Goal: Task Accomplishment & Management: Use online tool/utility

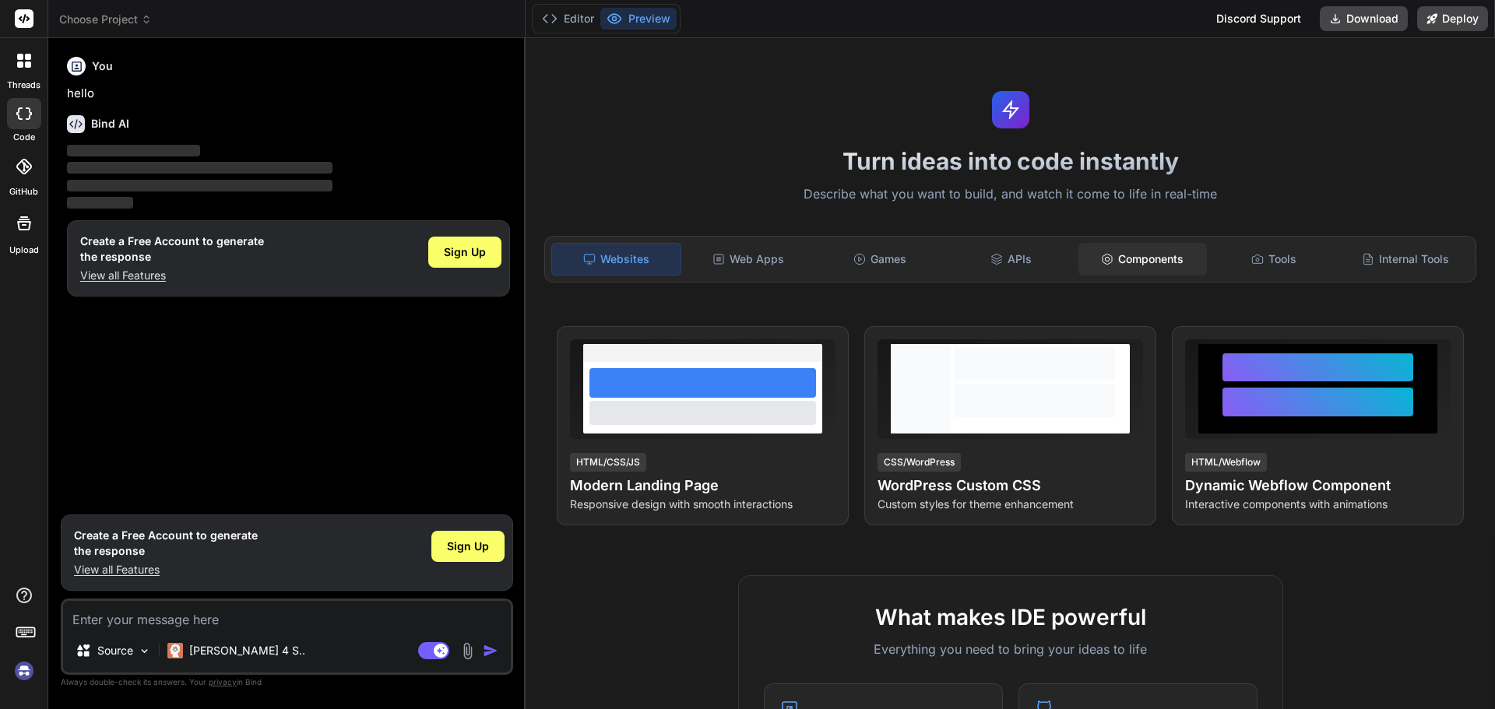
click at [1103, 262] on icon at bounding box center [1107, 259] width 9 height 10
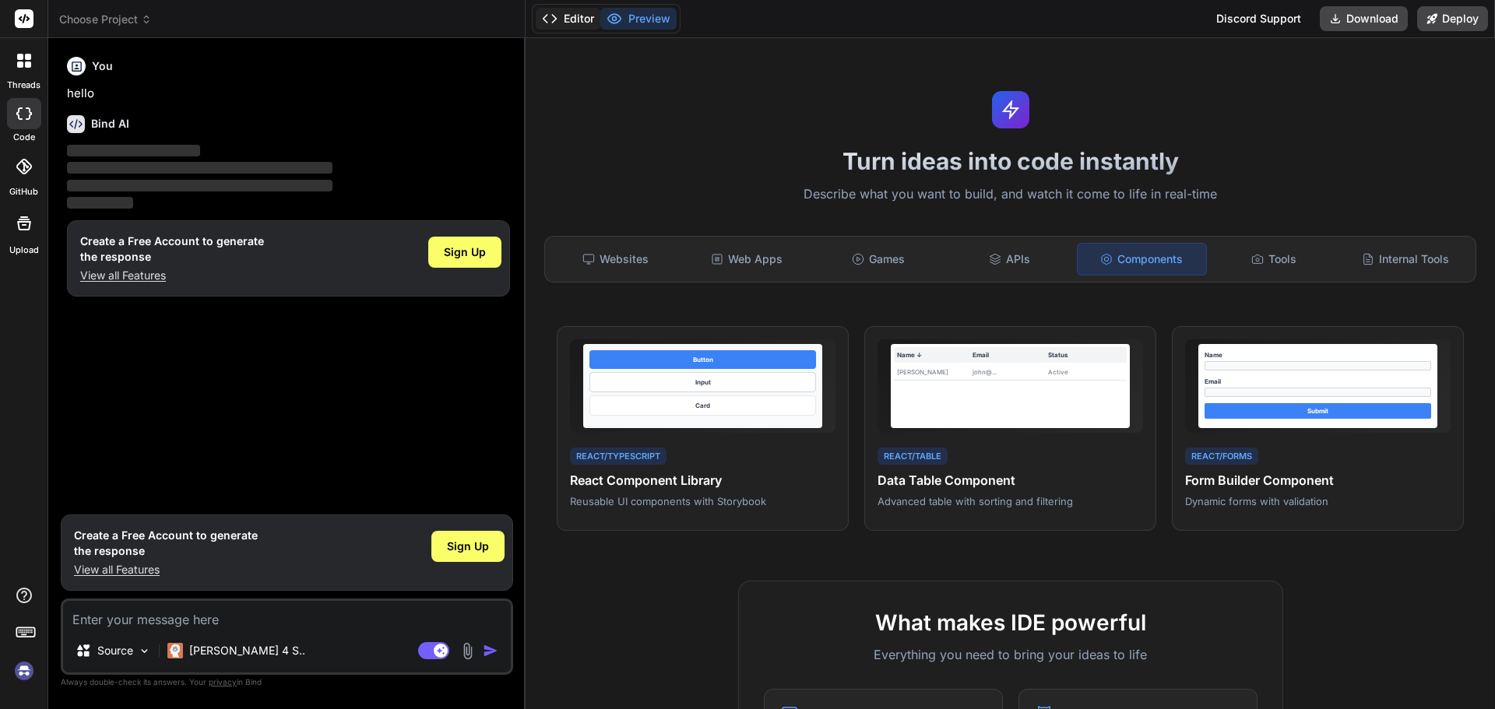
click at [580, 19] on button "Editor" at bounding box center [568, 19] width 65 height 22
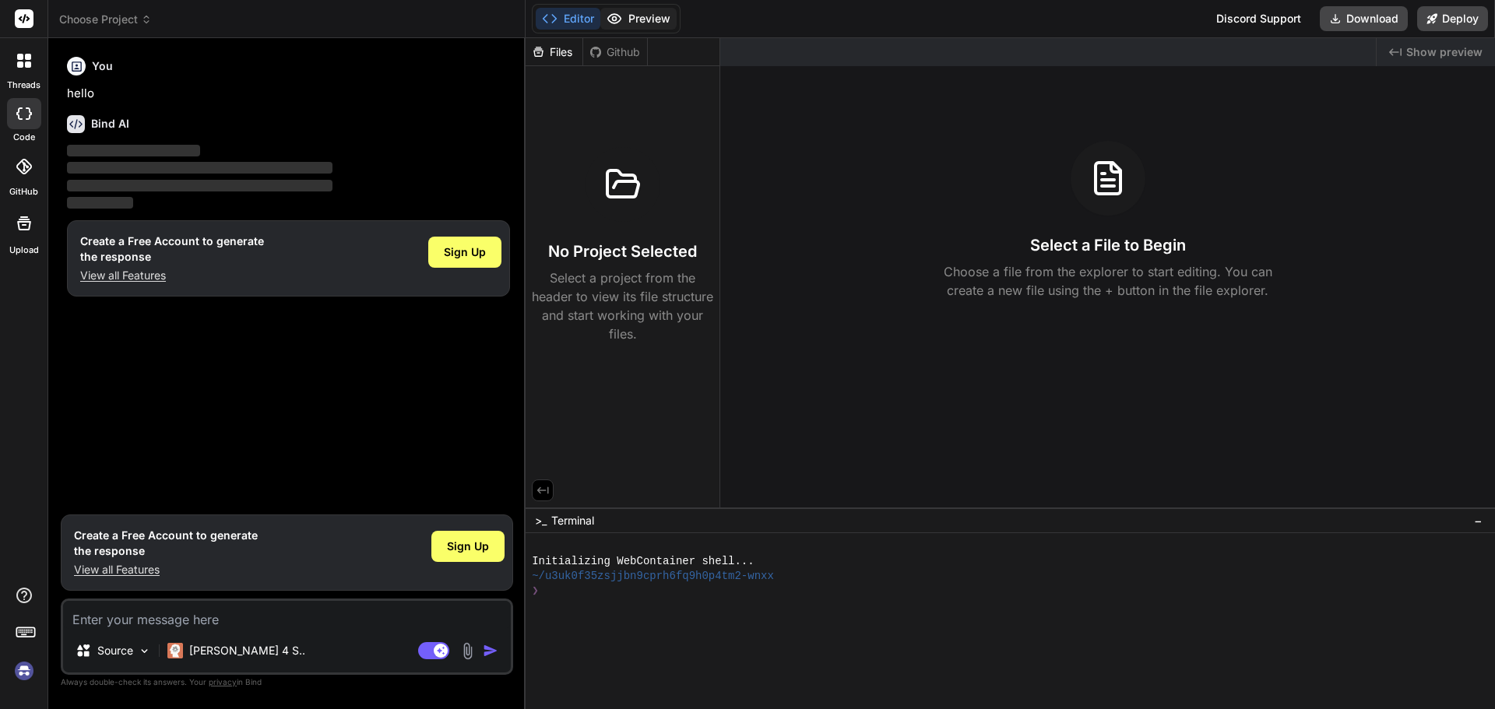
click at [635, 13] on button "Preview" at bounding box center [638, 19] width 76 height 22
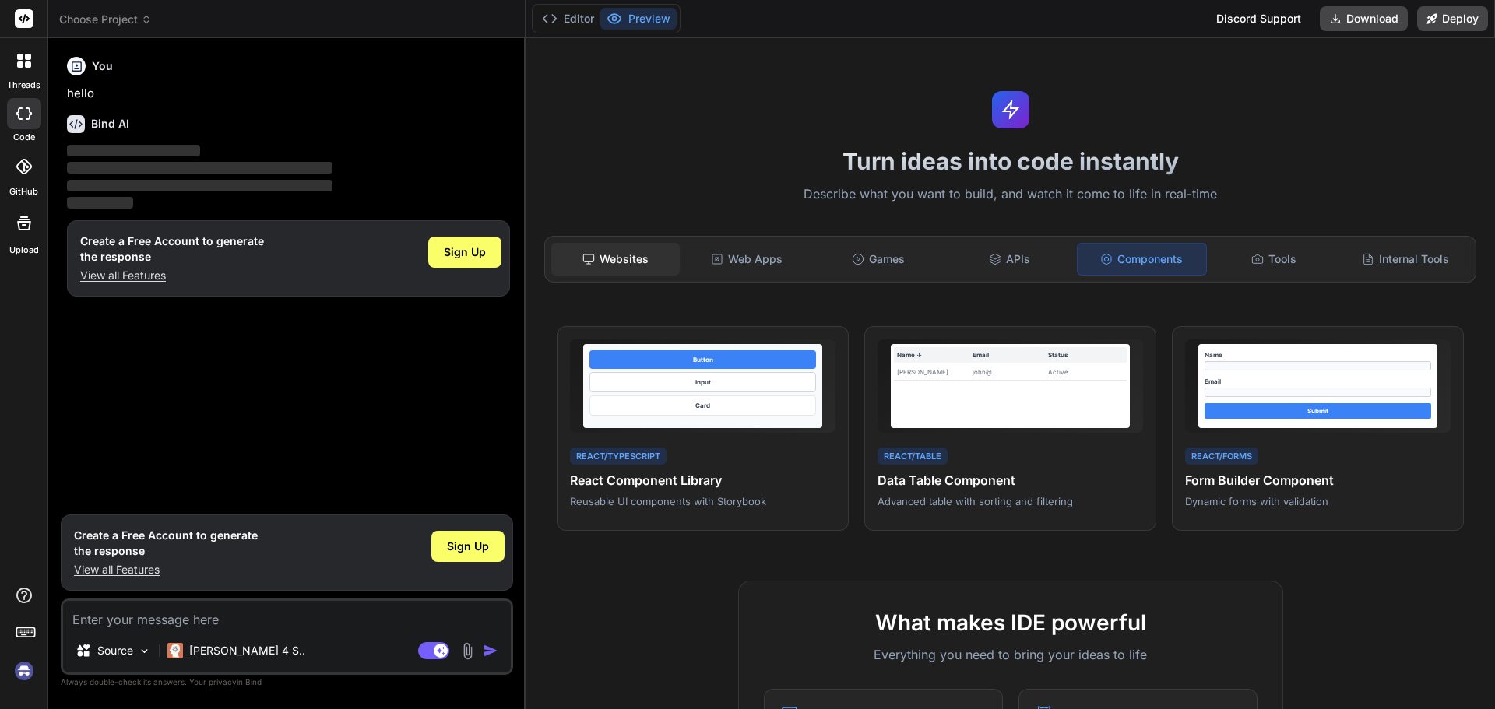
click at [621, 252] on div "Websites" at bounding box center [615, 259] width 128 height 33
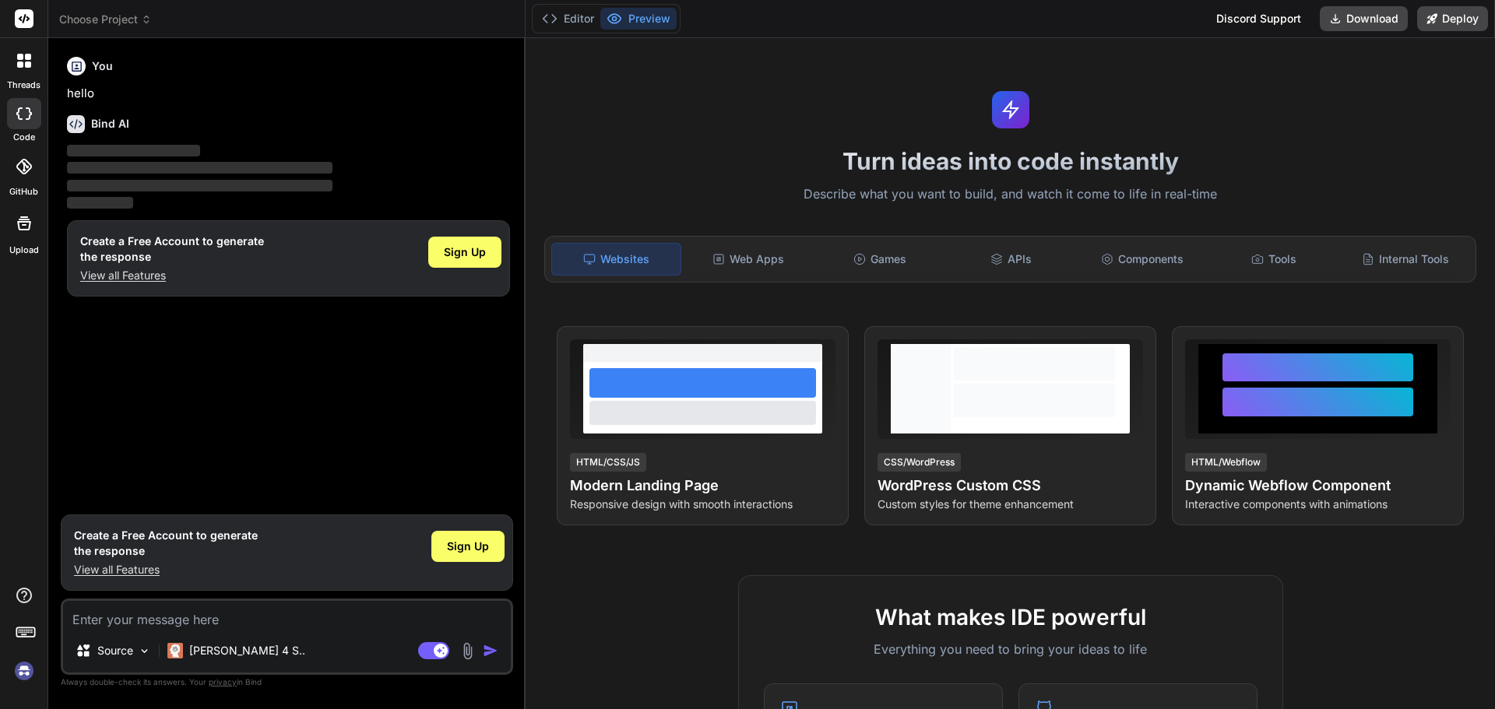
click at [14, 106] on div at bounding box center [24, 113] width 34 height 31
type textarea "x"
click at [93, 20] on span "Choose Project" at bounding box center [105, 20] width 93 height 16
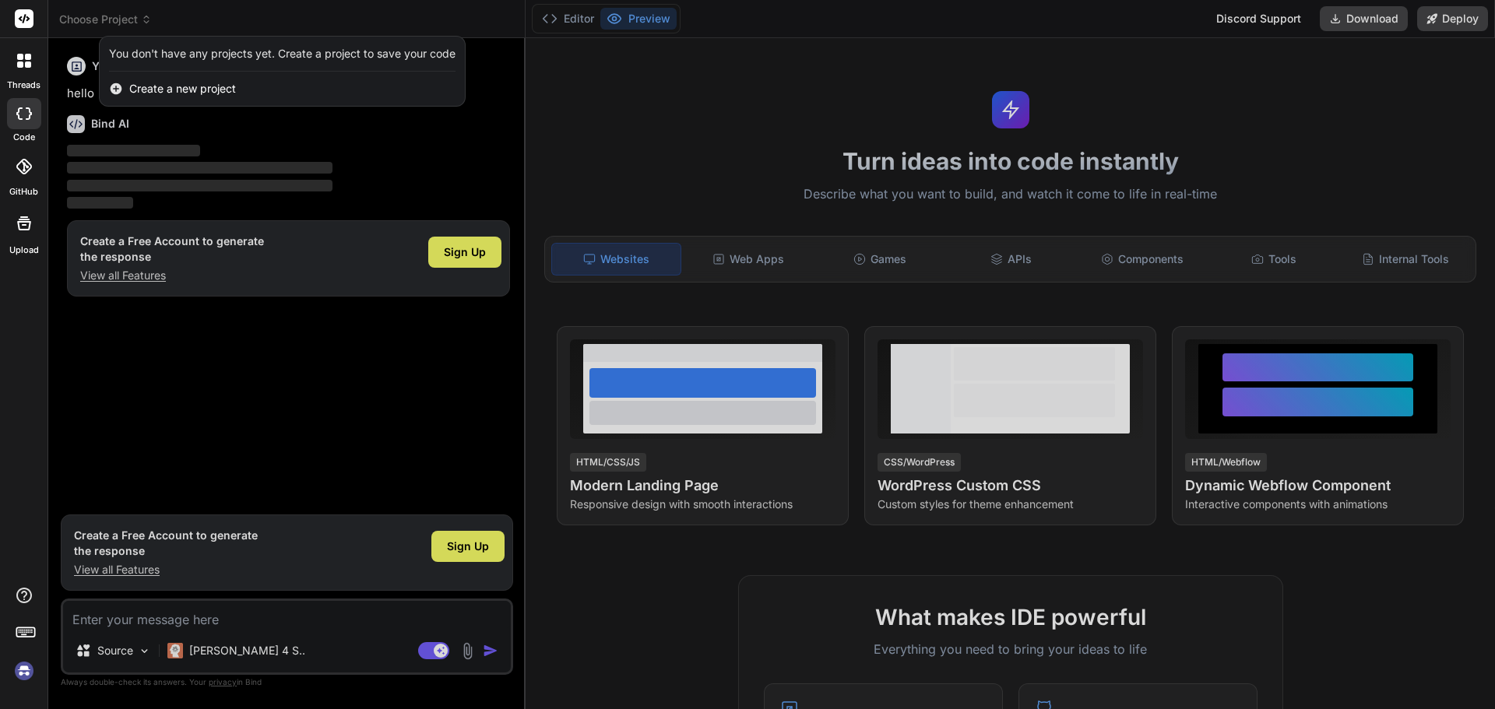
click at [164, 92] on span "Create a new project" at bounding box center [182, 89] width 107 height 16
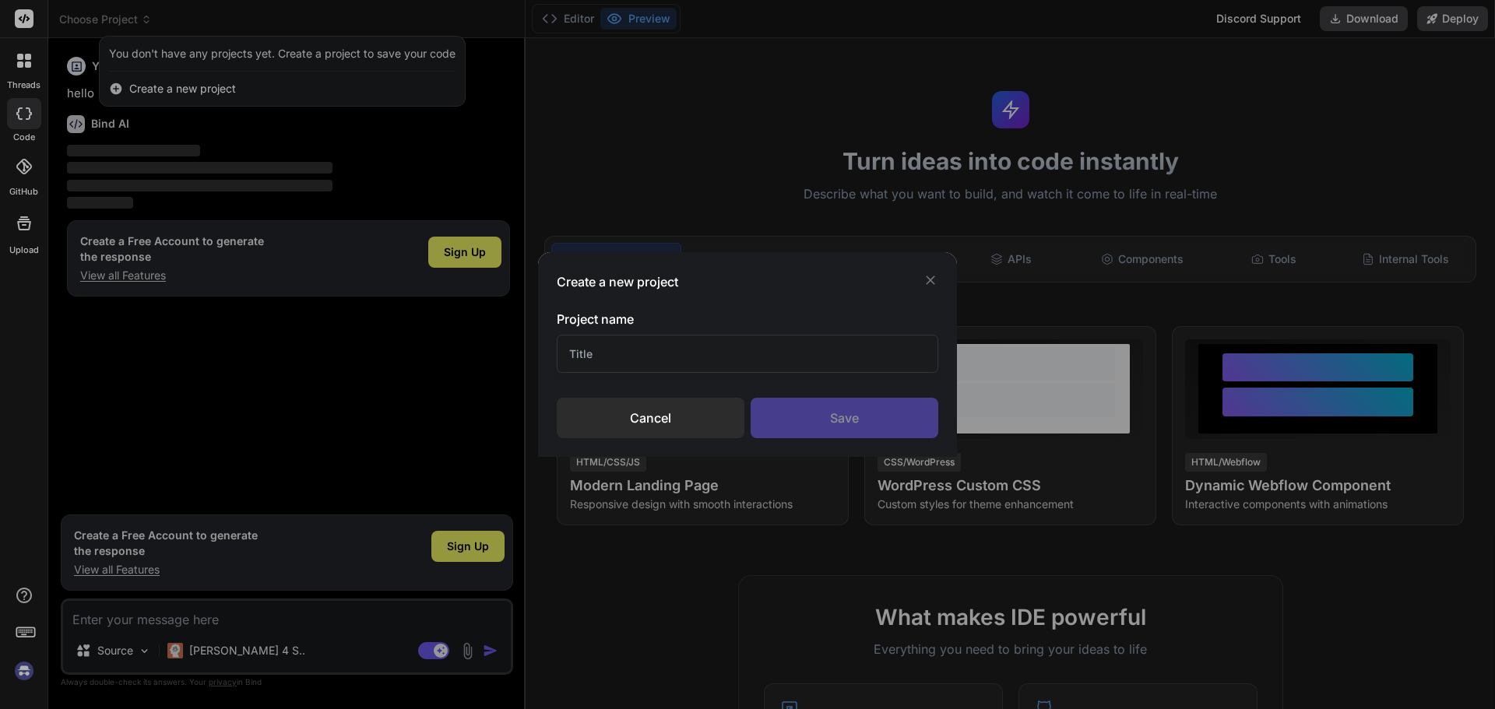
click at [651, 365] on input "text" at bounding box center [748, 354] width 382 height 38
type input "GPS"
click at [873, 426] on div "Save" at bounding box center [845, 418] width 188 height 40
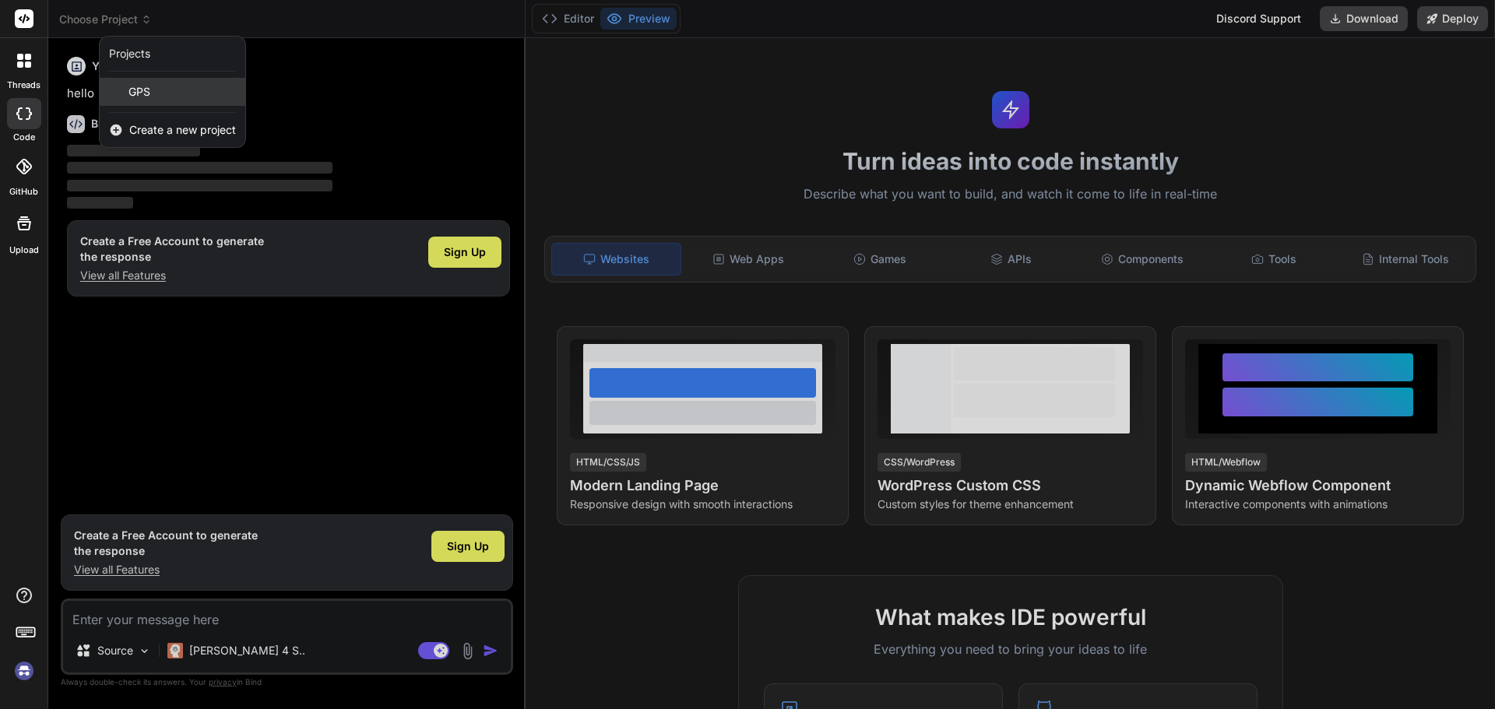
click at [165, 93] on div "GPS" at bounding box center [173, 92] width 146 height 28
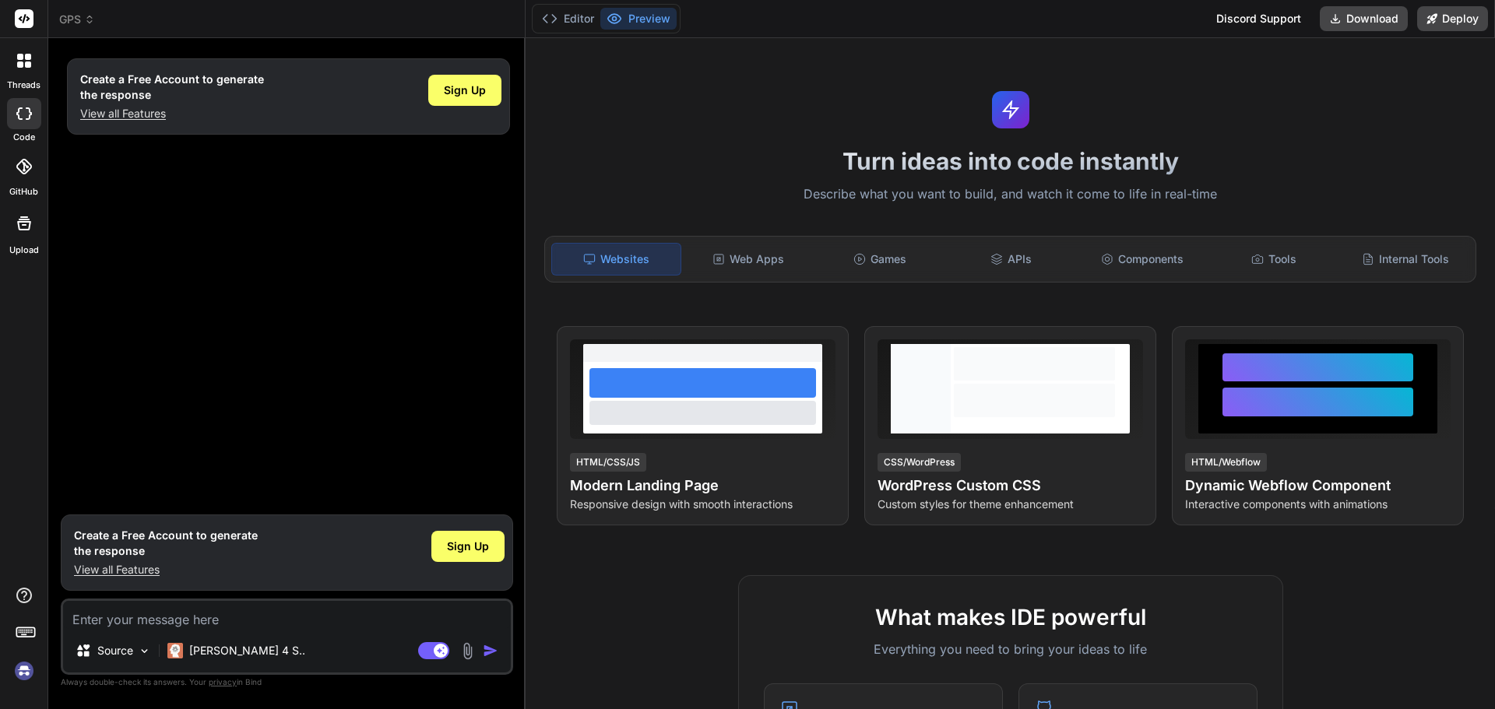
click at [456, 112] on div "Sign Up" at bounding box center [464, 97] width 73 height 50
click at [469, 86] on span "Sign Up" at bounding box center [465, 91] width 42 height 16
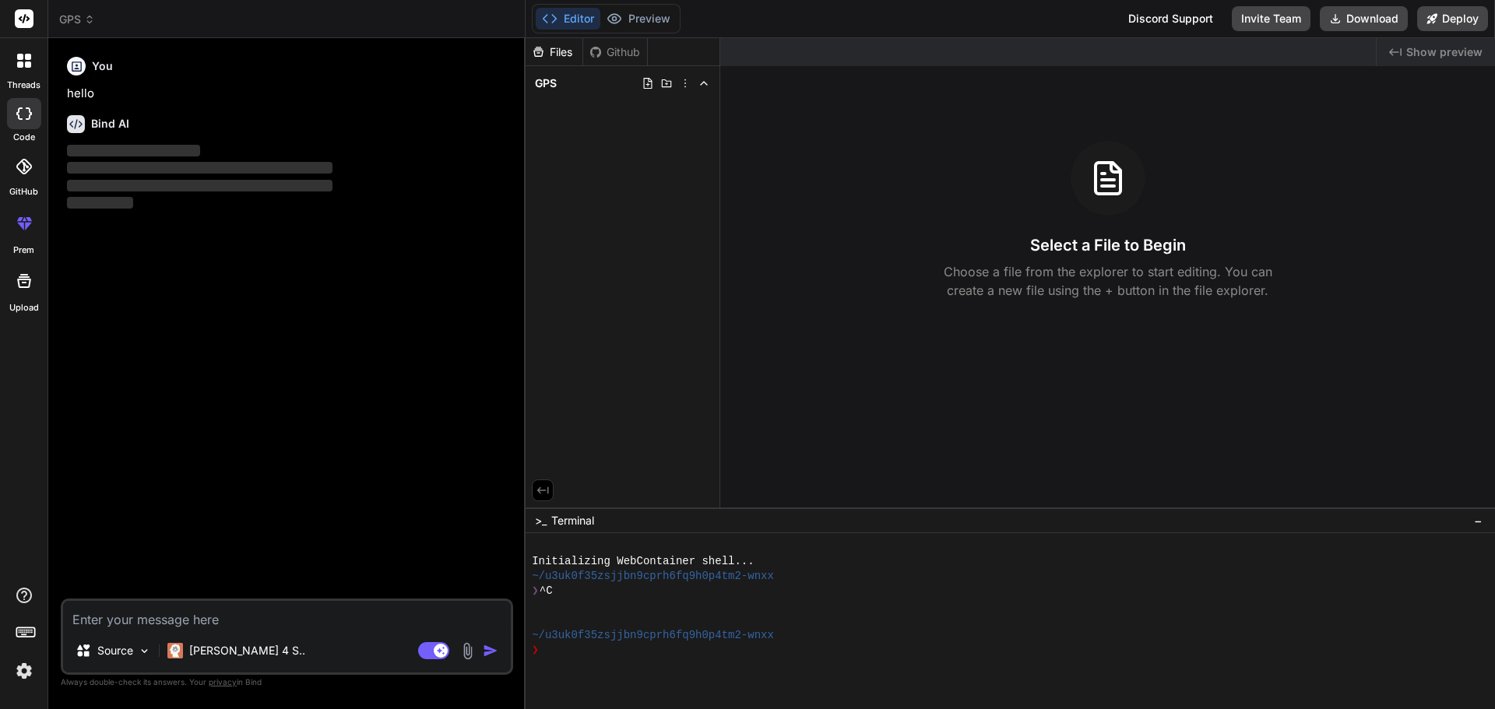
type textarea "x"
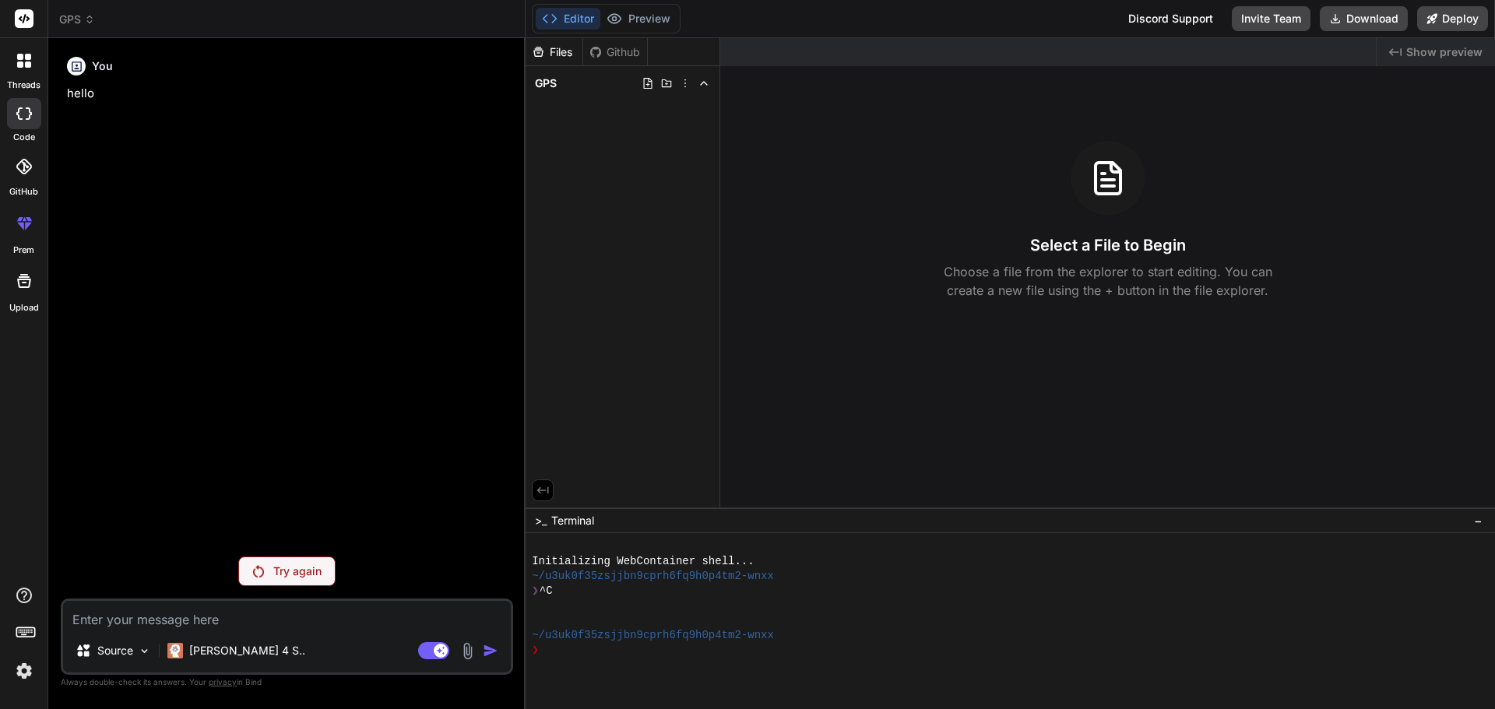
click at [248, 248] on div "You hello" at bounding box center [288, 298] width 449 height 494
click at [961, 314] on div "Created with Pixso. Show preview Select a File to Begin Choose a file from the …" at bounding box center [1107, 273] width 775 height 470
click at [547, 77] on span "GPS" at bounding box center [546, 84] width 22 height 16
click at [254, 615] on textarea at bounding box center [287, 615] width 448 height 28
paste textarea "#loremip <Dolorsi.a> #consect <ADI_eLIT.s> #doeiusm <Temp.i> #utlabor <EtdoLOR+…"
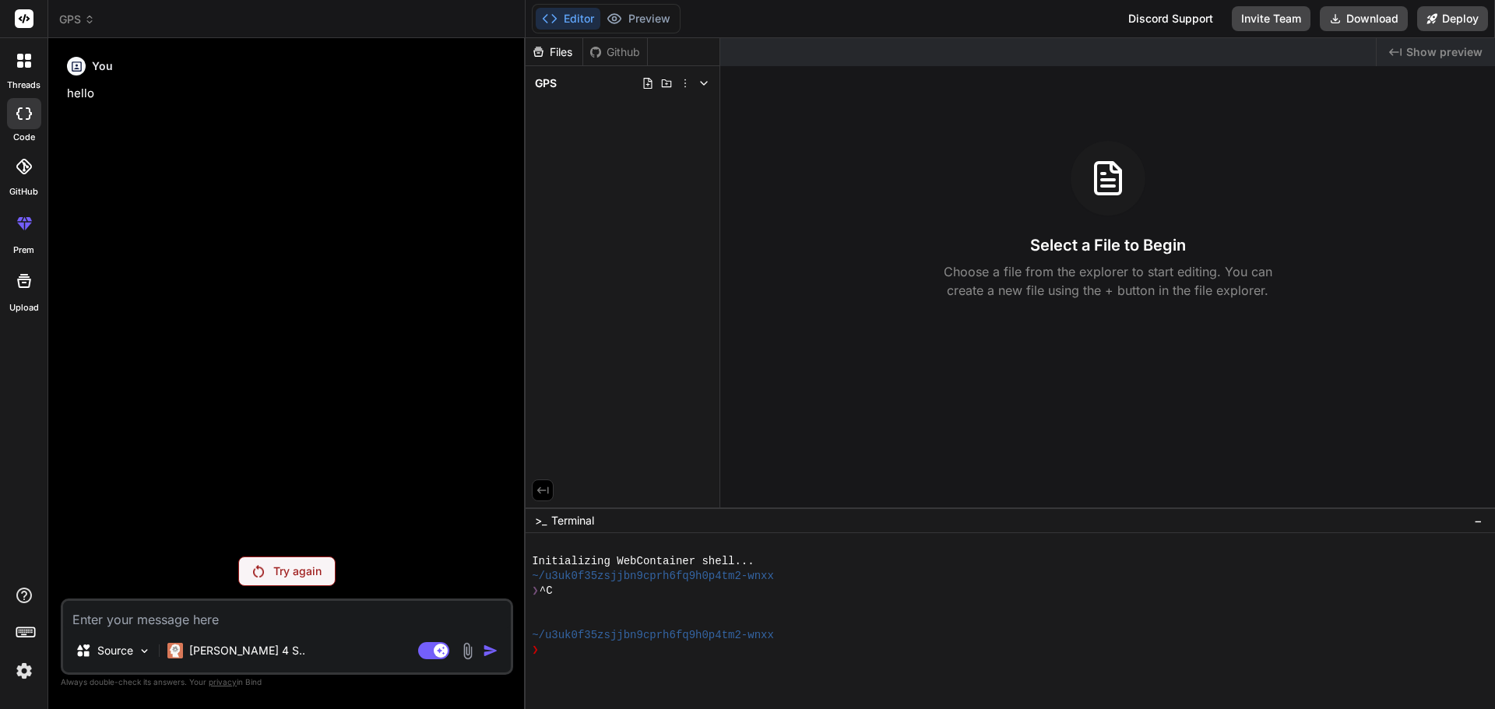
type textarea "#loremip <Dolorsi.a> #consect <ADI_eLIT.s> #doeiusm <Temp.i> #utlabor <EtdoLOR+…"
type textarea "x"
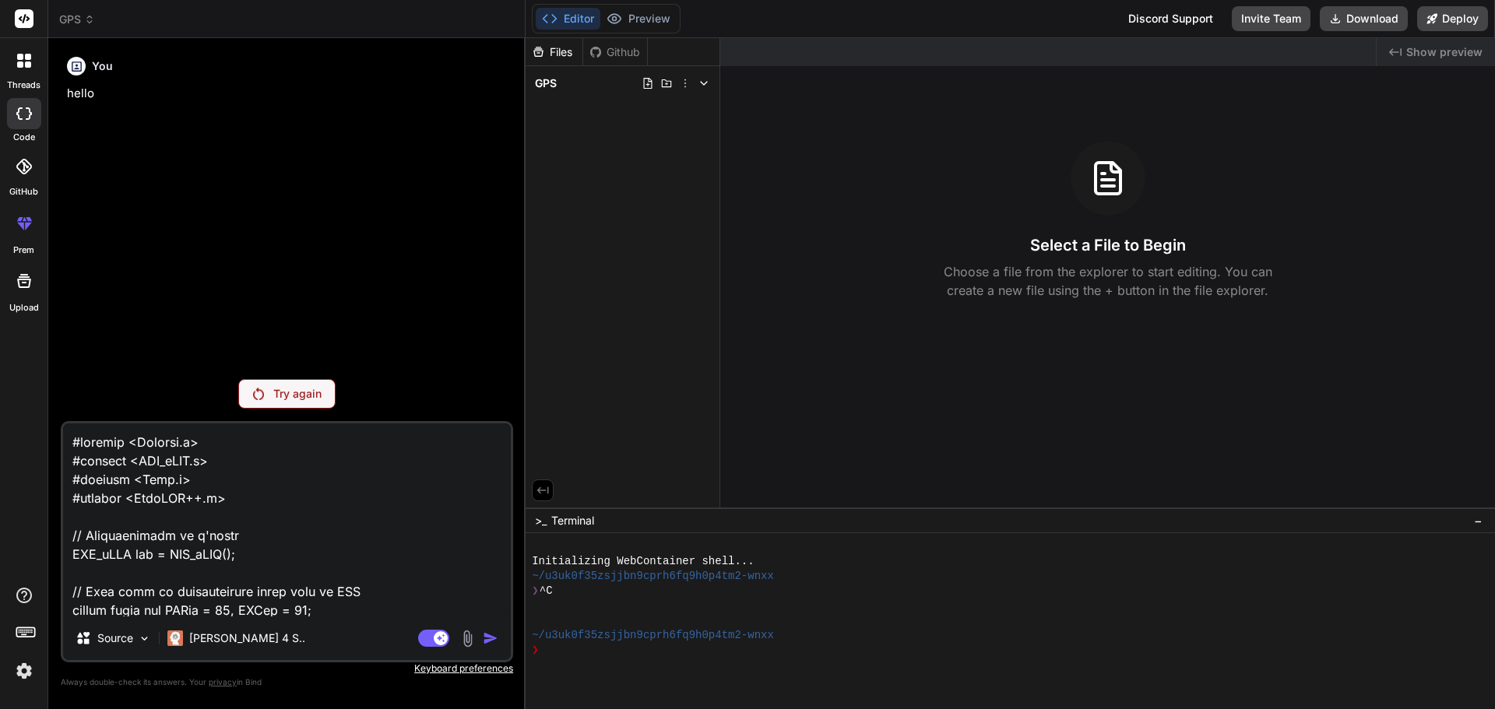
scroll to position [2898, 0]
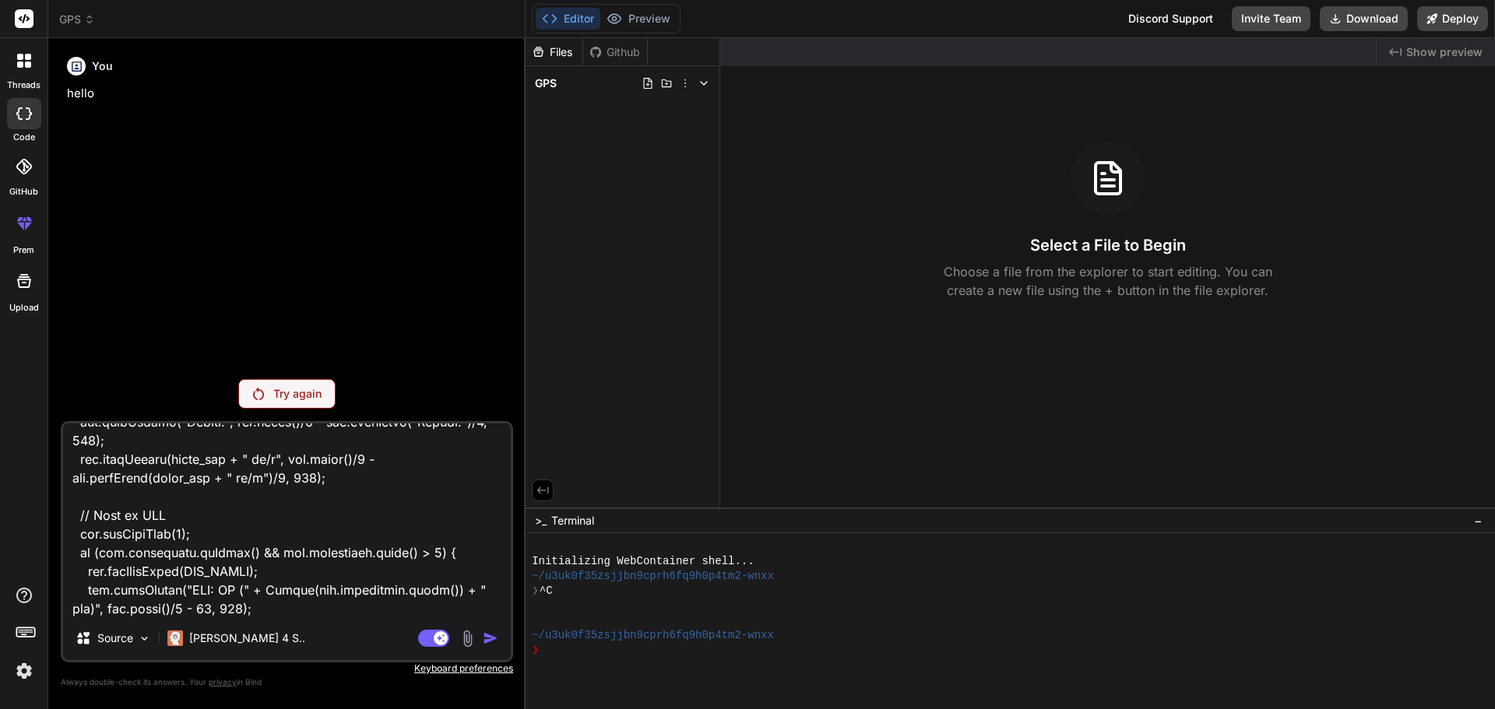
type textarea "#loremip <Dolorsi.a> #consect <ADI_eLIT.s> #doeiusm <Temp.i> #utlabor <EtdoLOR+…"
type textarea "x"
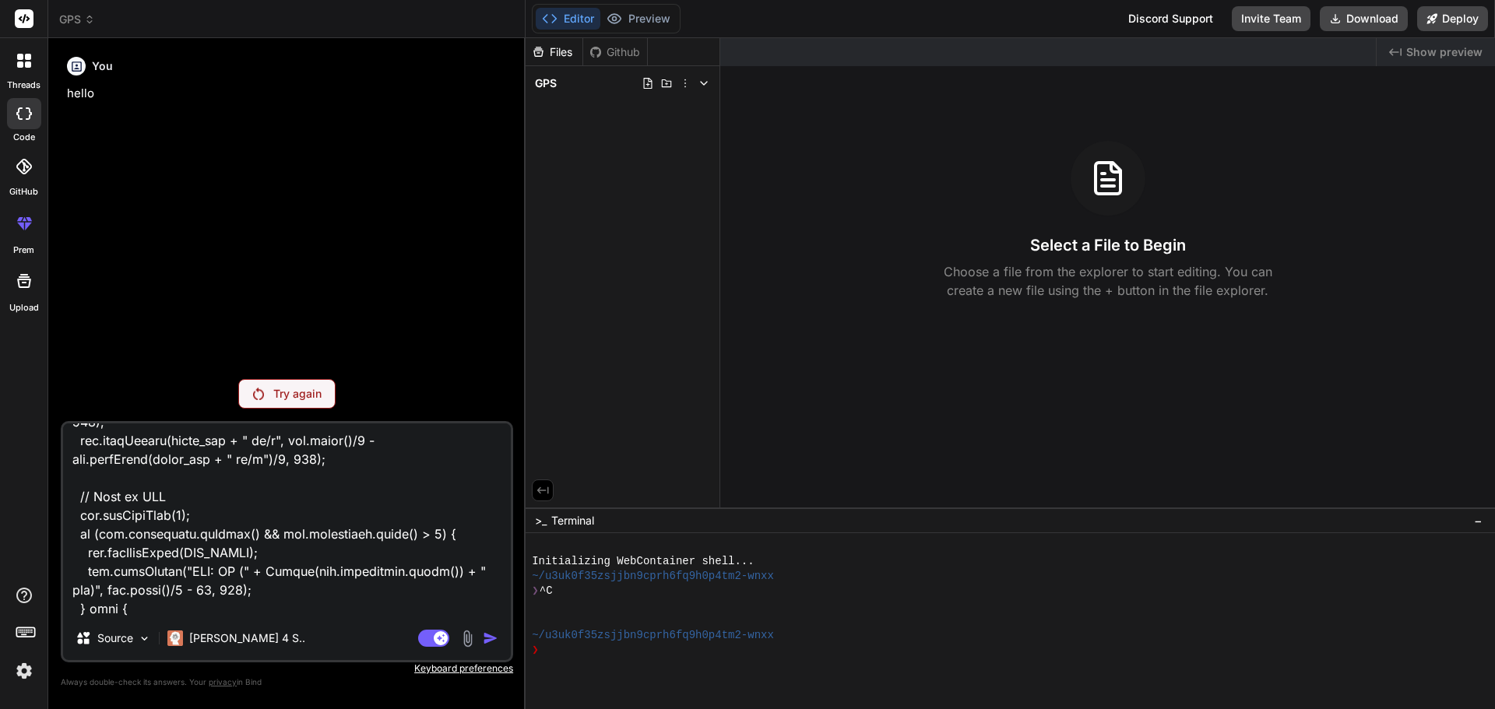
type textarea "#loremip <Dolorsi.a> #consect <ADI_eLIT.s> #doeiusm <Temp.i> #utlabor <EtdoLOR+…"
type textarea "x"
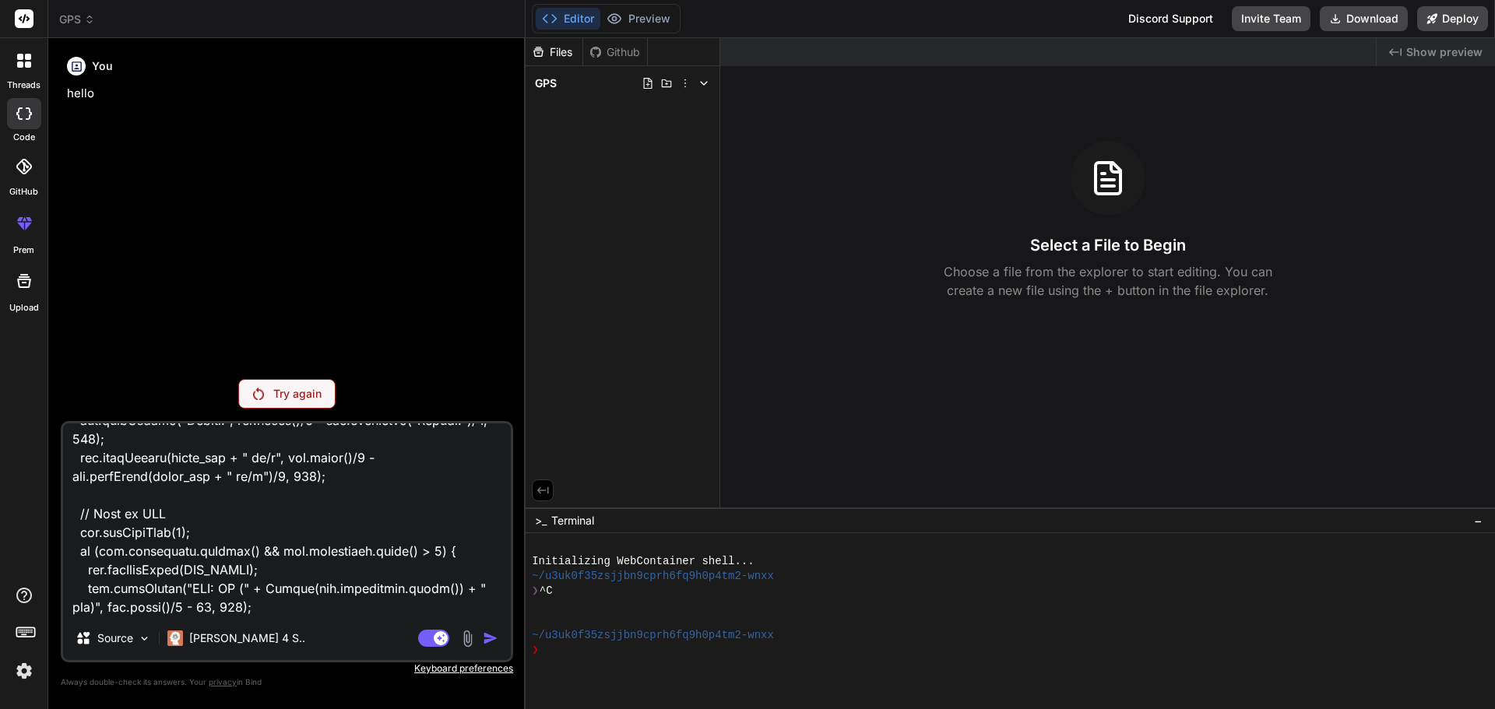
type textarea "#loremip <Dolorsi.a> #consect <ADI_eLIT.s> #doeiusm <Temp.i> #utlabor <EtdoLOR+…"
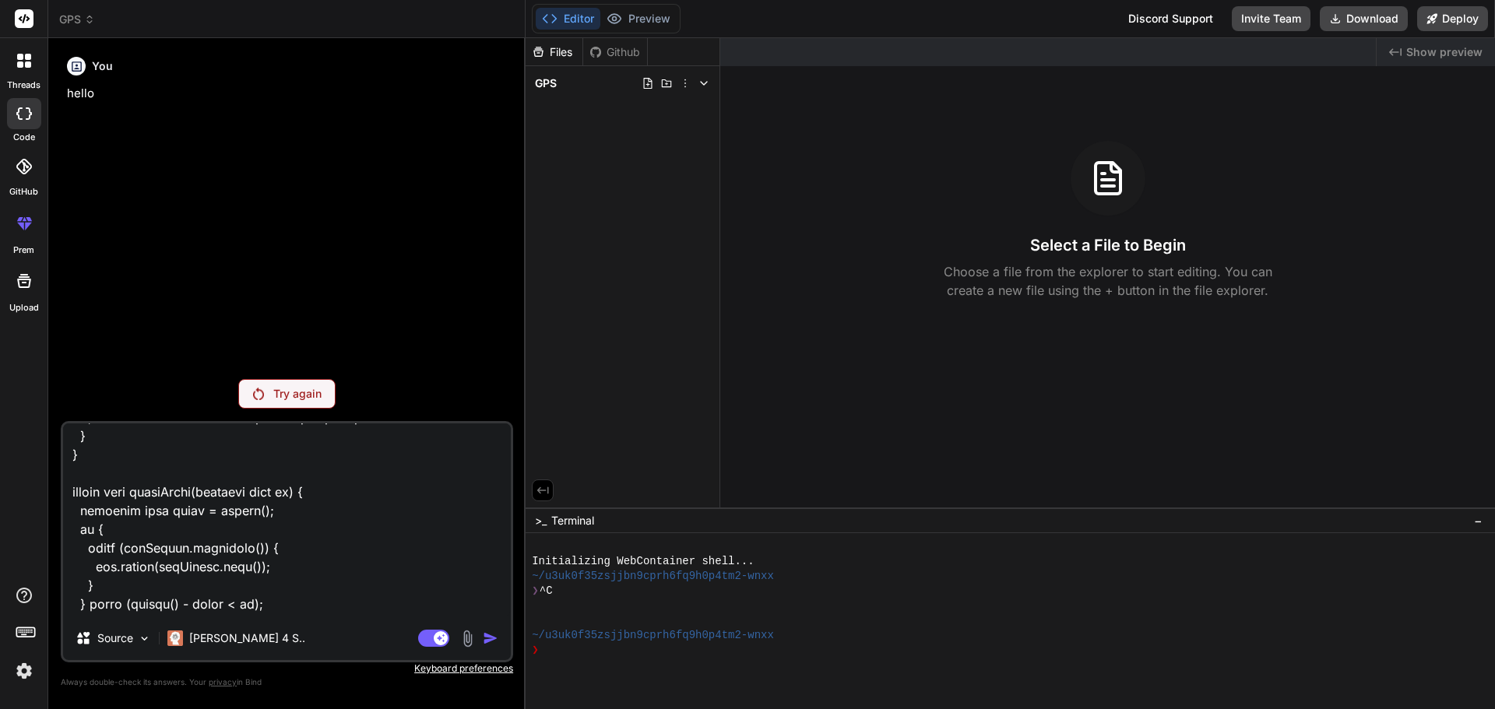
scroll to position [1342, 0]
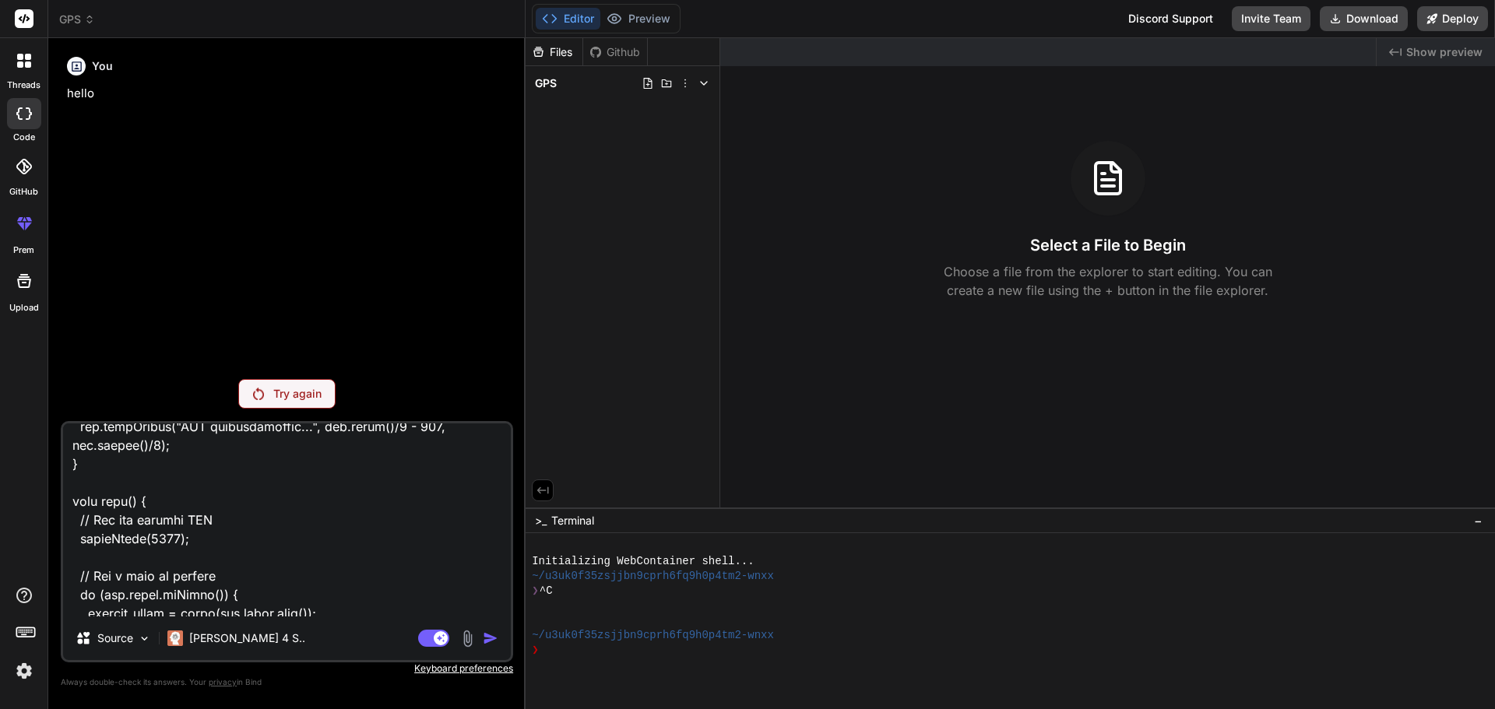
click at [306, 391] on p "Try again" at bounding box center [297, 394] width 48 height 16
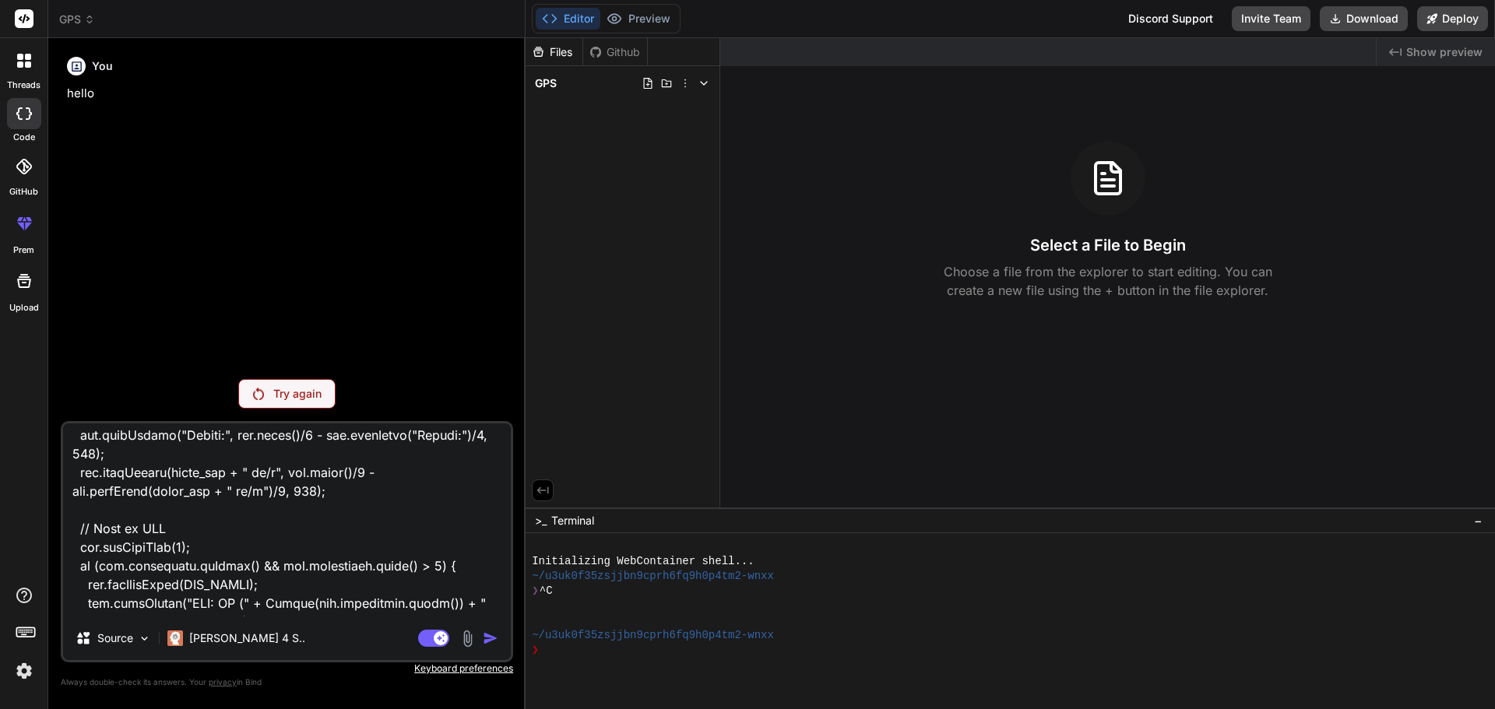
scroll to position [2900, 0]
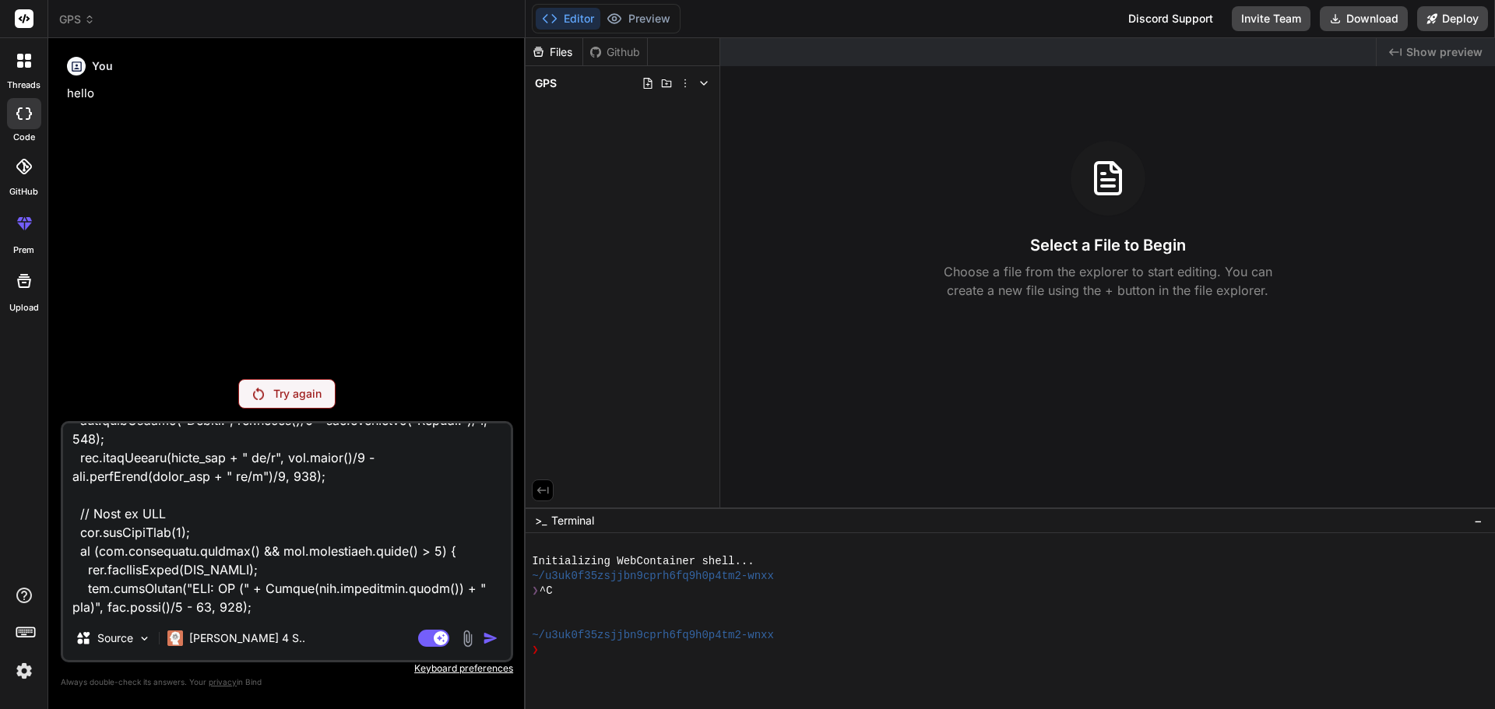
click at [349, 607] on textarea at bounding box center [287, 520] width 448 height 193
click at [440, 632] on rect at bounding box center [441, 639] width 14 height 14
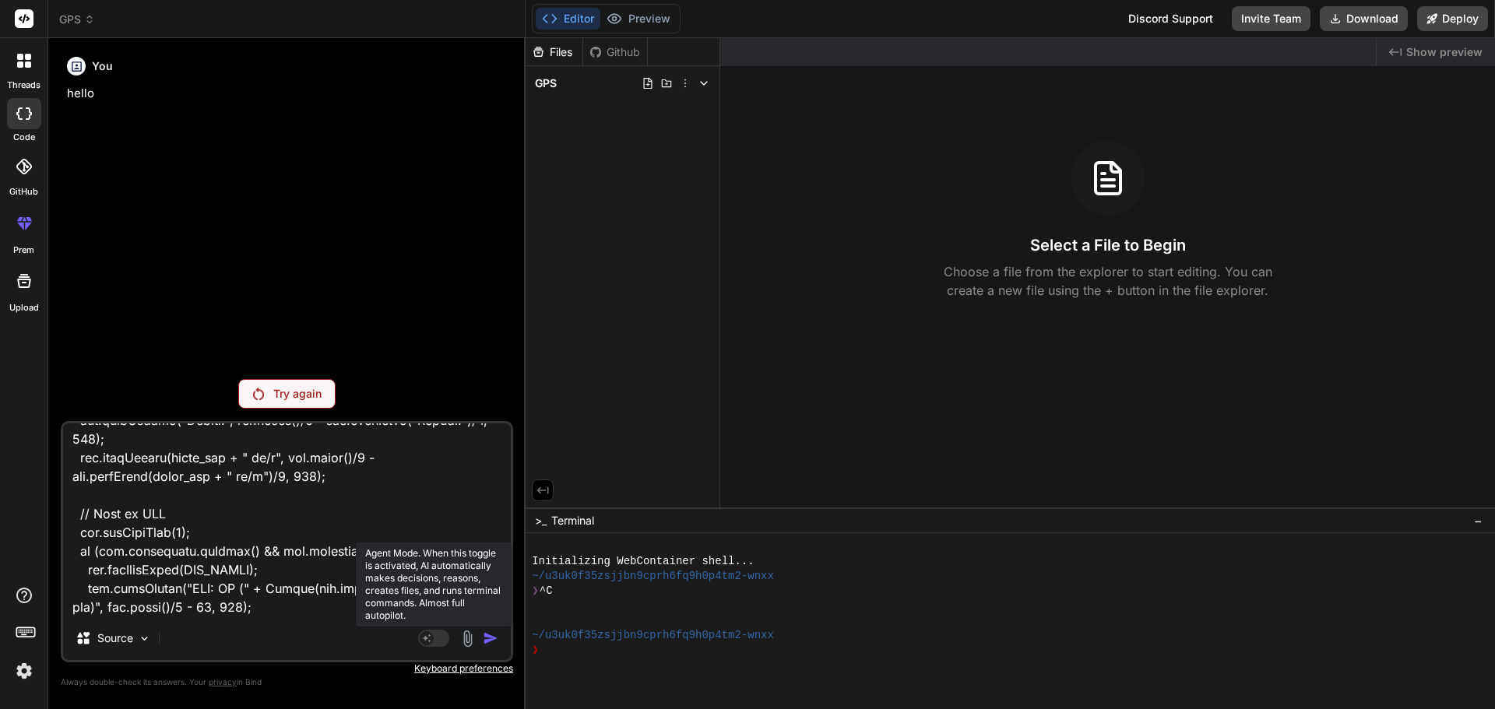
click at [434, 638] on rect at bounding box center [427, 639] width 14 height 14
click at [434, 638] on rect at bounding box center [433, 638] width 31 height 17
click at [444, 637] on rect at bounding box center [433, 638] width 31 height 17
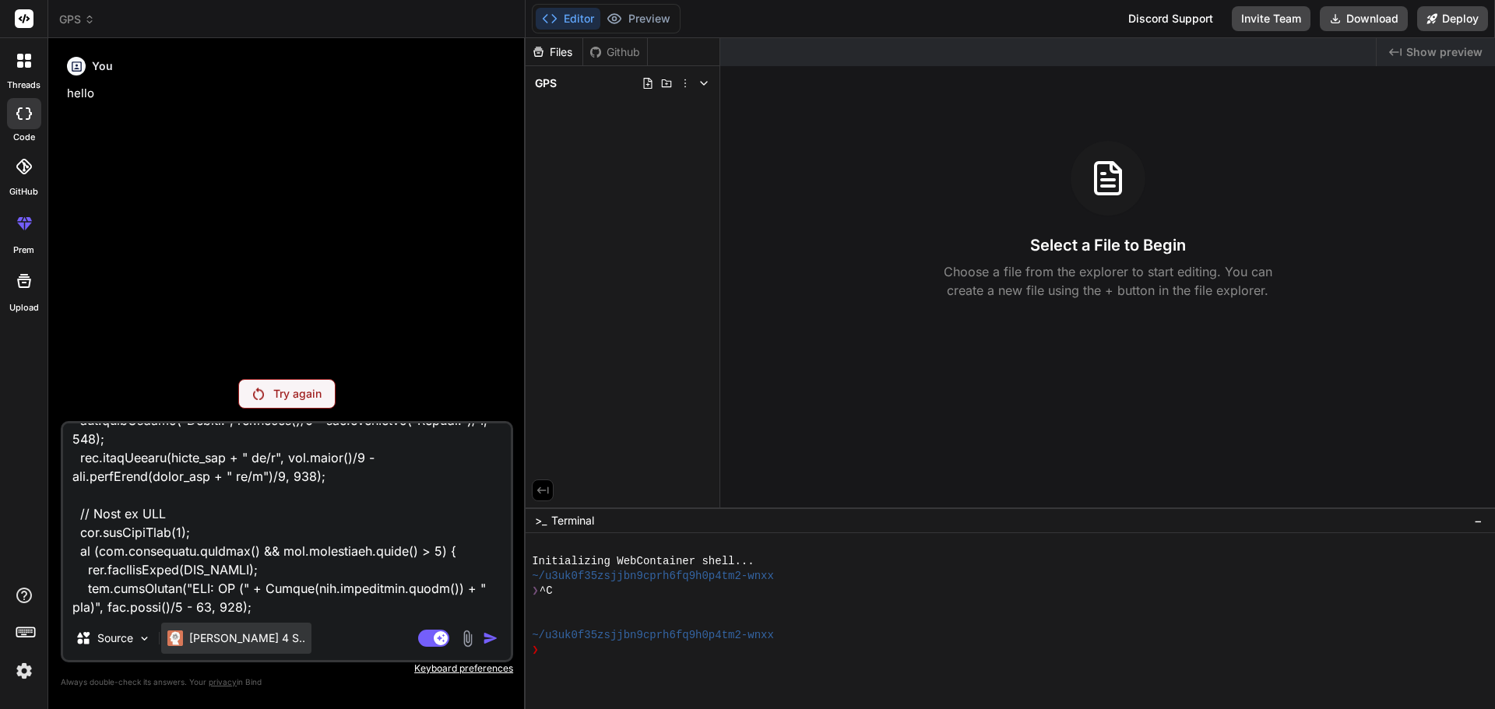
click at [216, 635] on p "[PERSON_NAME] 4 S.." at bounding box center [247, 639] width 116 height 16
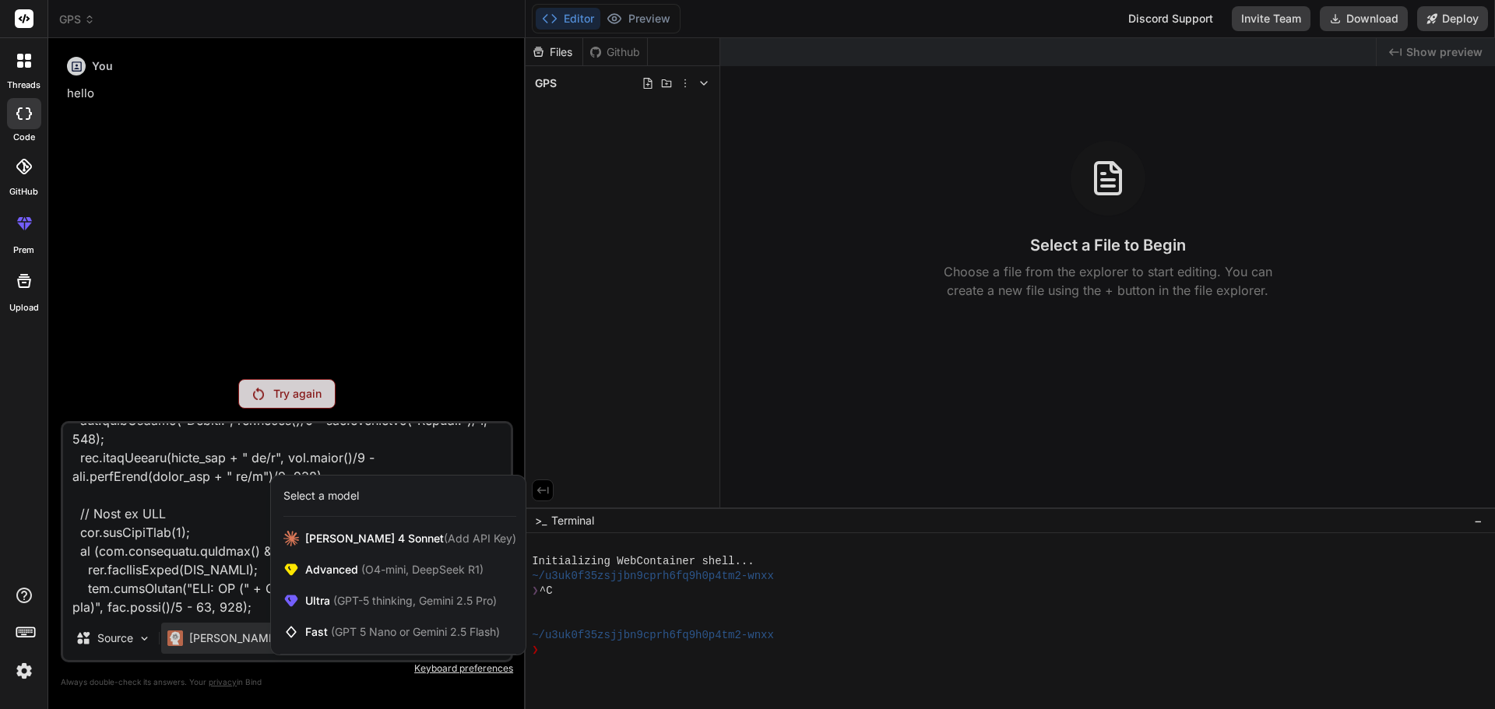
click at [230, 635] on div at bounding box center [747, 354] width 1495 height 709
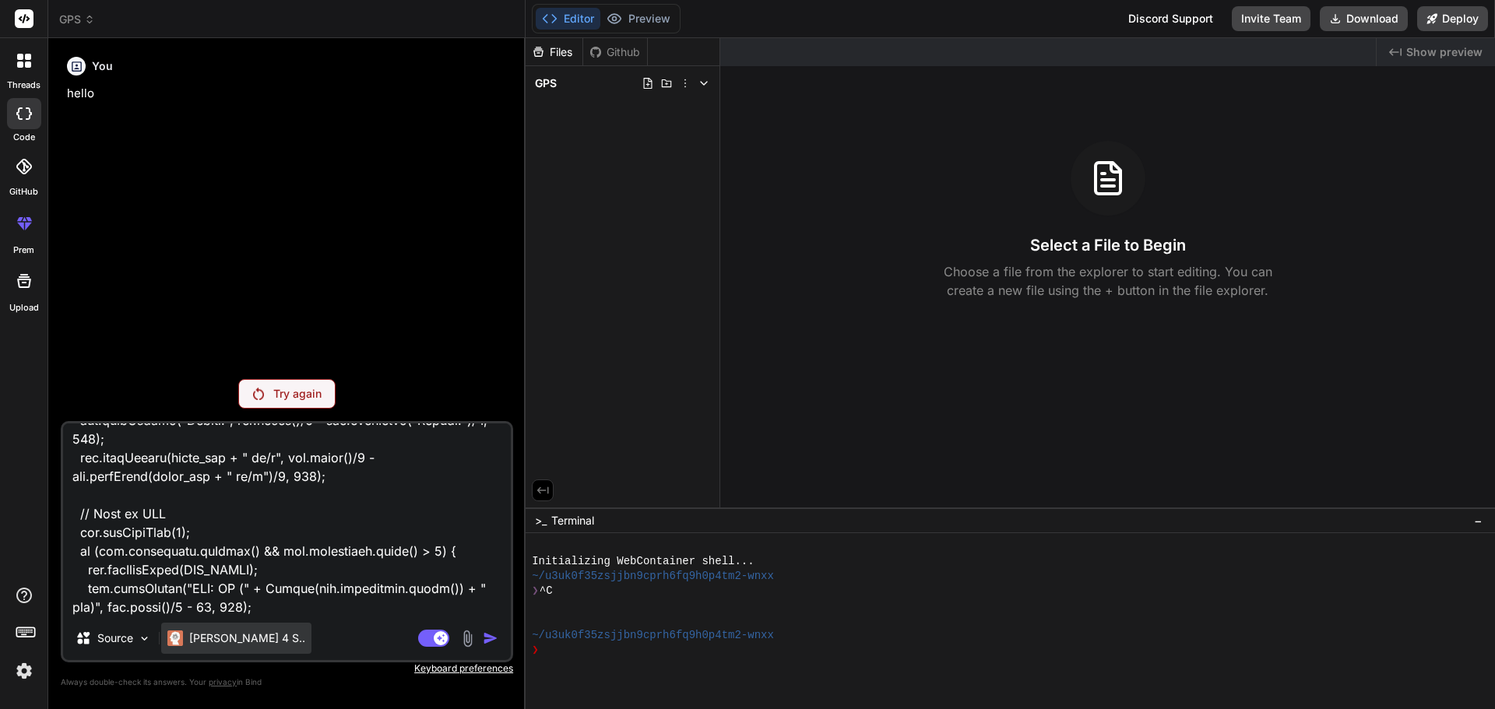
click at [195, 636] on p "[PERSON_NAME] 4 S.." at bounding box center [247, 639] width 116 height 16
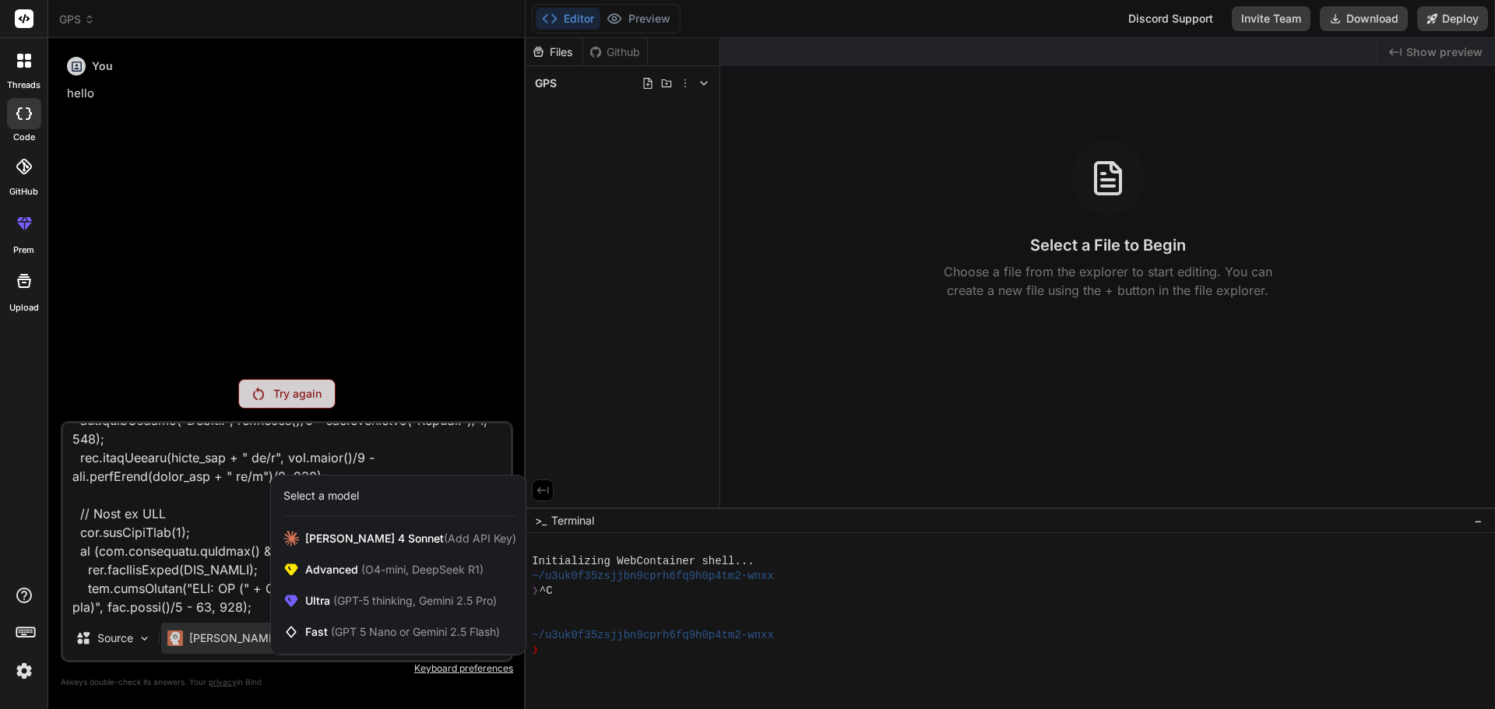
click at [195, 636] on div at bounding box center [747, 354] width 1495 height 709
type textarea "x"
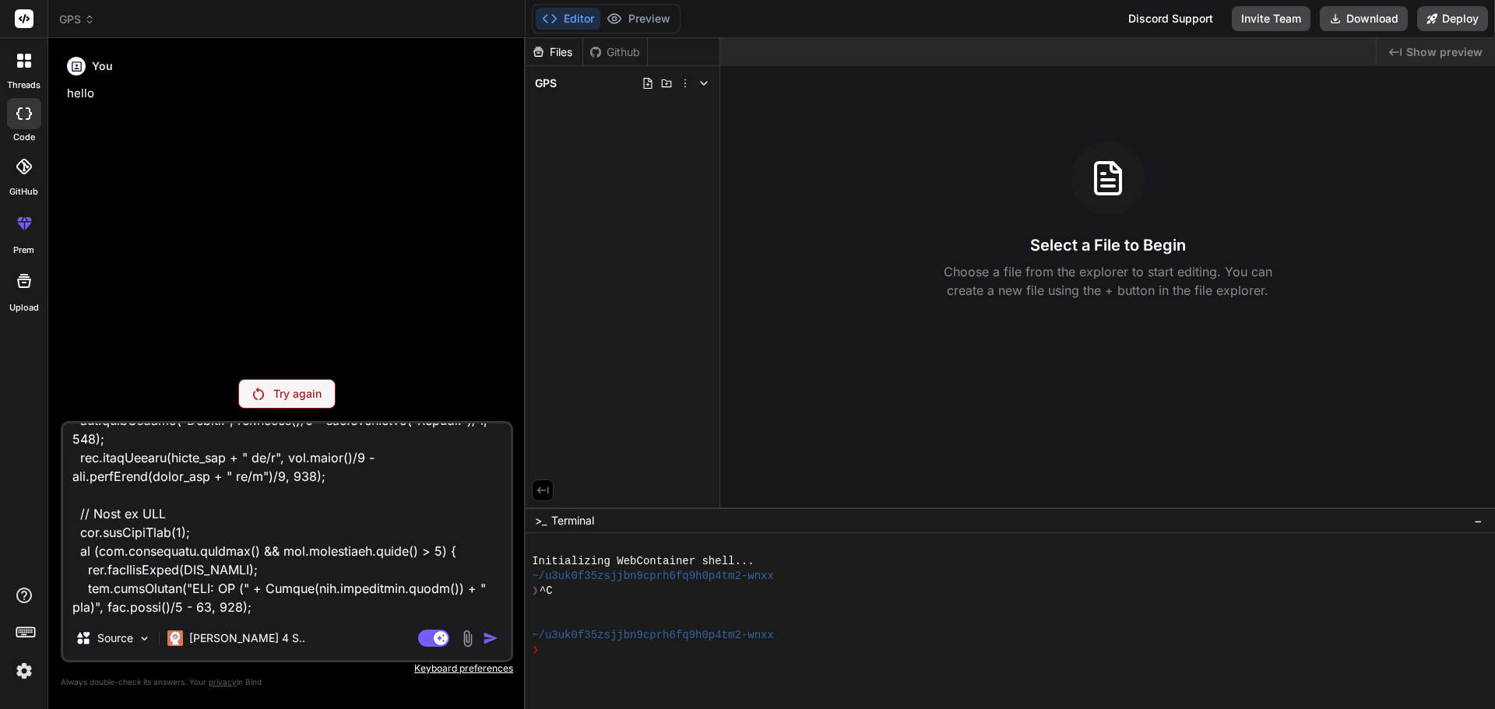
click at [1392, 51] on icon "Created with Pixso." at bounding box center [1395, 52] width 12 height 12
click at [1419, 55] on span "Show preview" at bounding box center [1444, 52] width 76 height 16
click at [1438, 55] on span "Show preview" at bounding box center [1444, 52] width 76 height 16
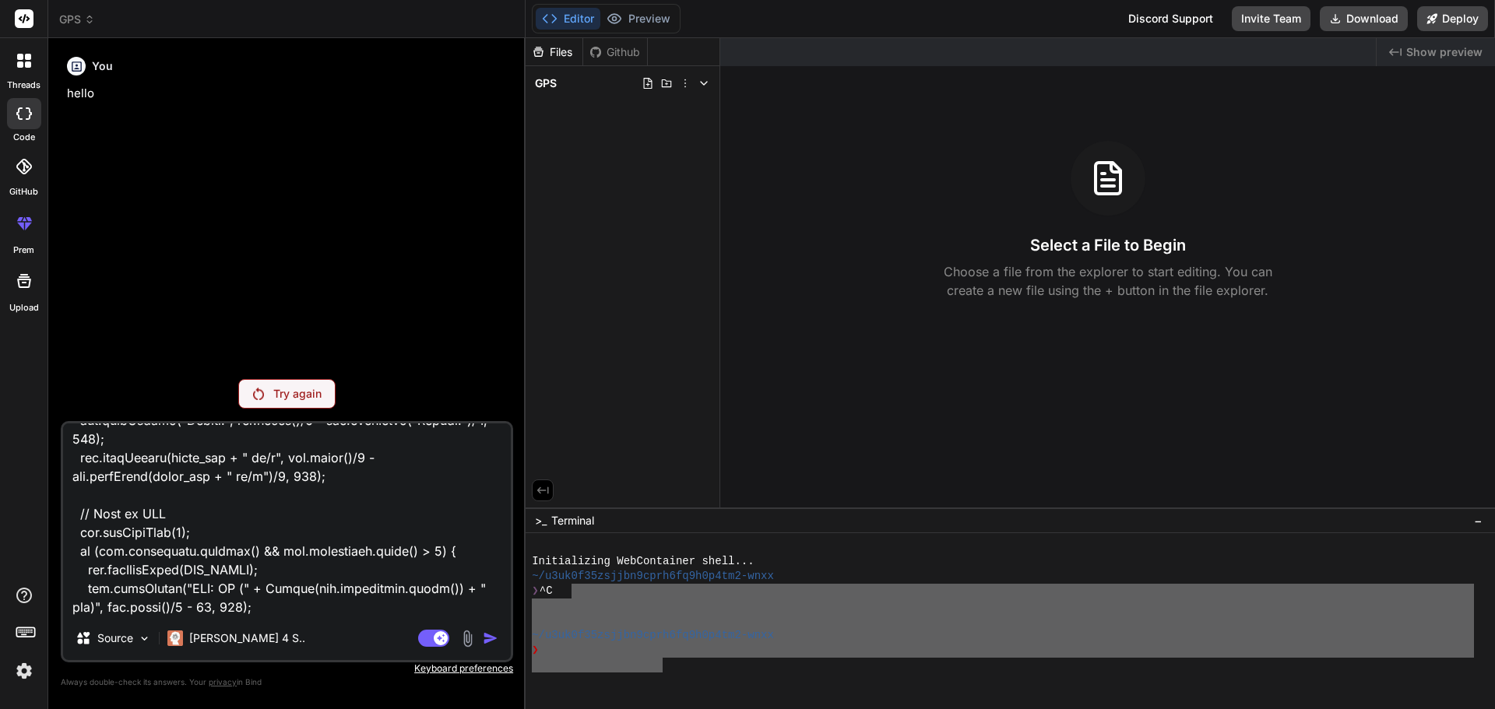
drag, startPoint x: 647, startPoint y: 660, endPoint x: 616, endPoint y: 577, distance: 89.0
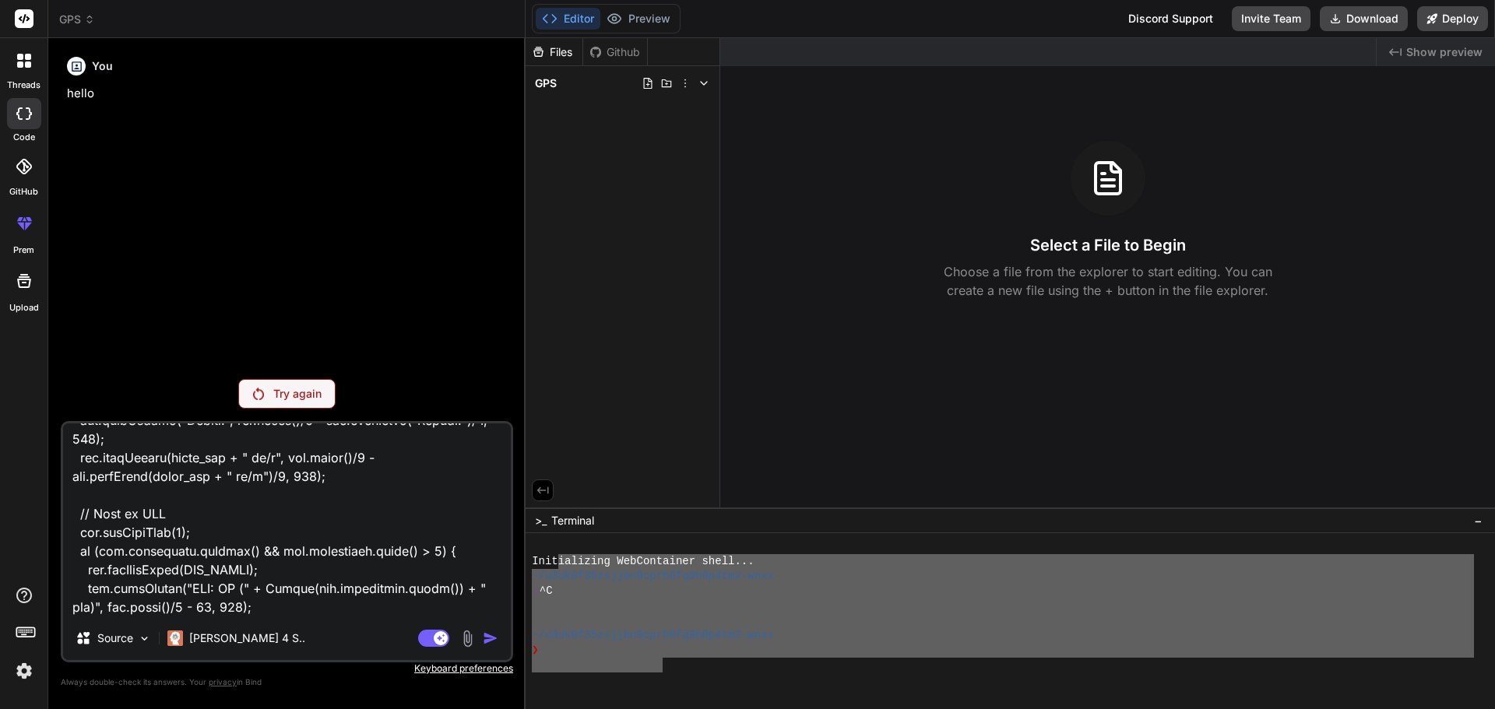
click at [559, 558] on div "Init ializing WebContainer shell... ~/u3uk0f35zsjjbn9cprh6fq9h0p4tm2-wnxx ❯ ^C …" at bounding box center [1003, 621] width 942 height 163
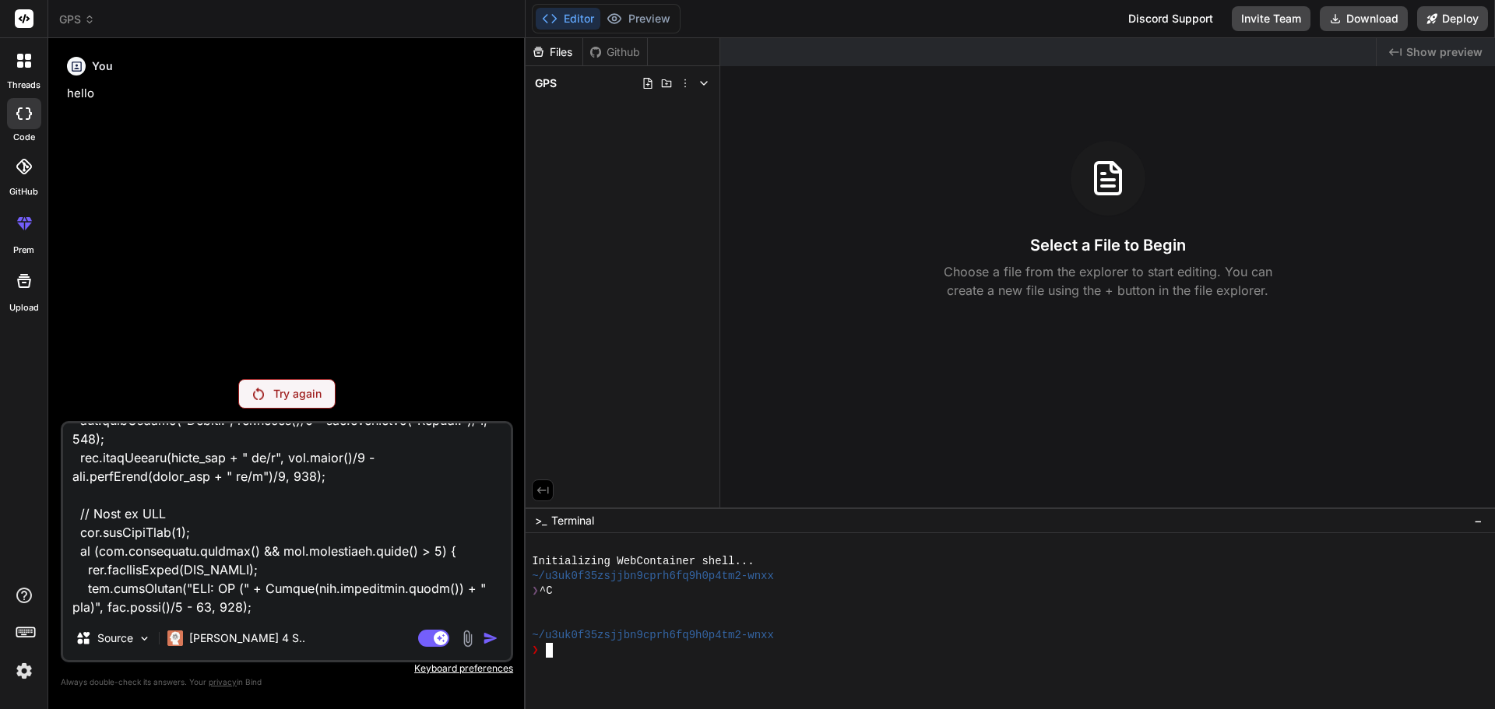
drag, startPoint x: 617, startPoint y: 635, endPoint x: 586, endPoint y: 646, distance: 33.3
click at [548, 649] on textarea "Terminal input" at bounding box center [548, 650] width 6 height 15
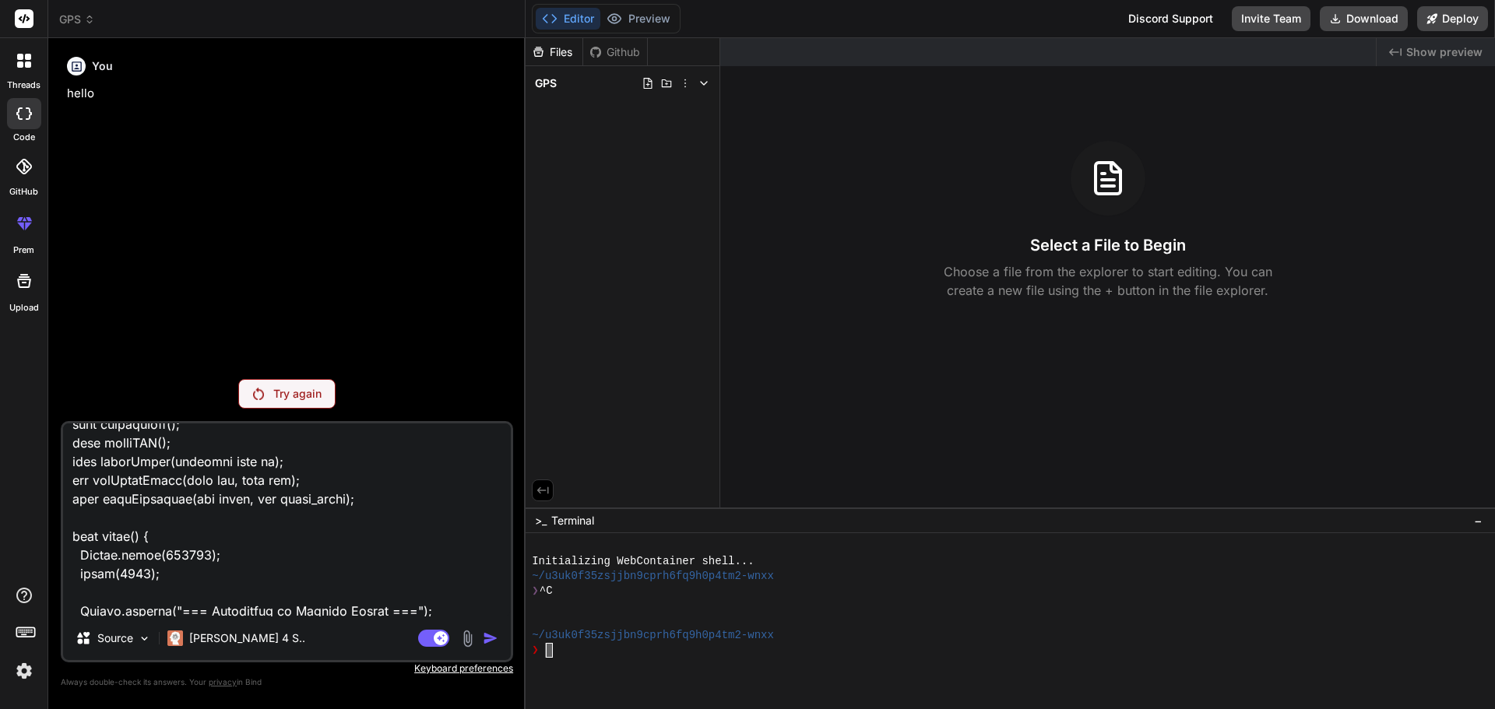
scroll to position [0, 0]
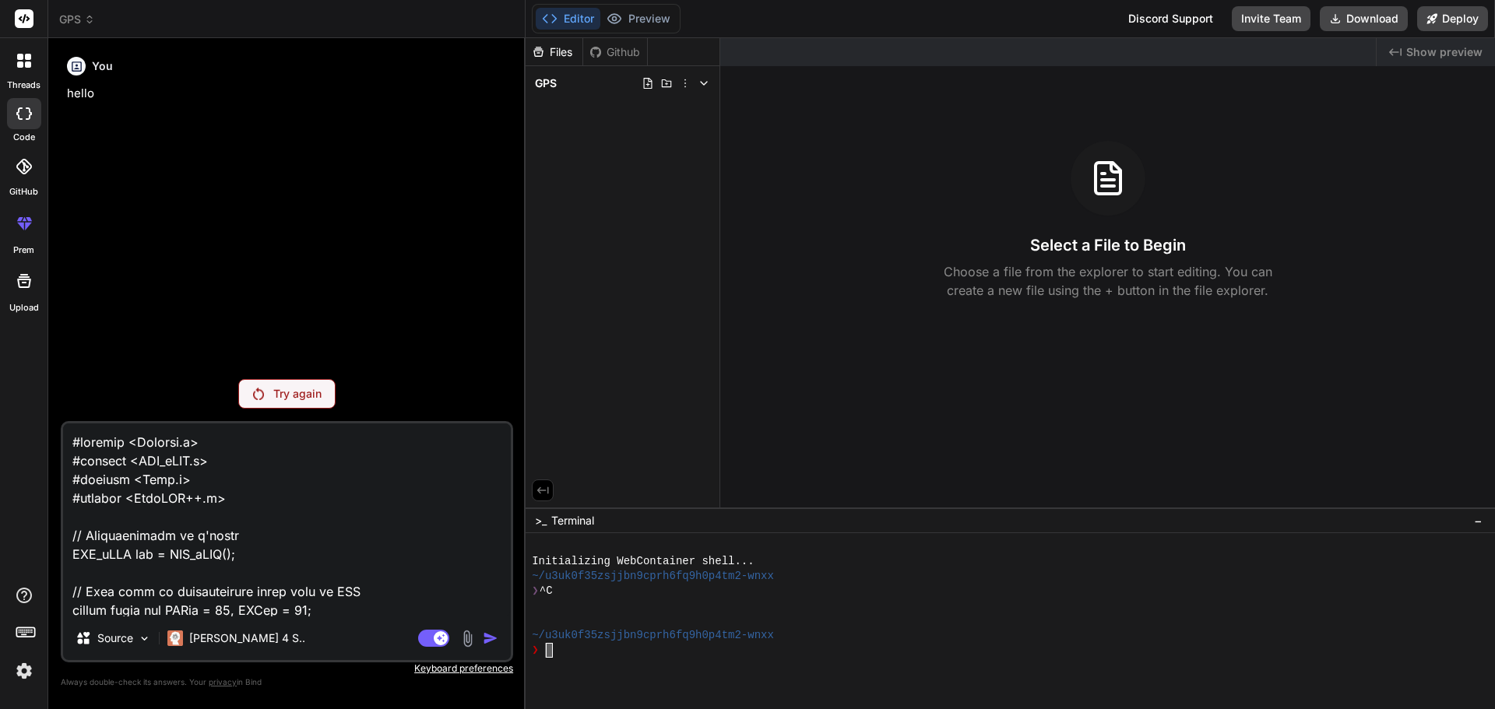
drag, startPoint x: 352, startPoint y: 512, endPoint x: 191, endPoint y: 318, distance: 252.7
type textarea "#include <Arduino.h; } }"
type textarea "x"
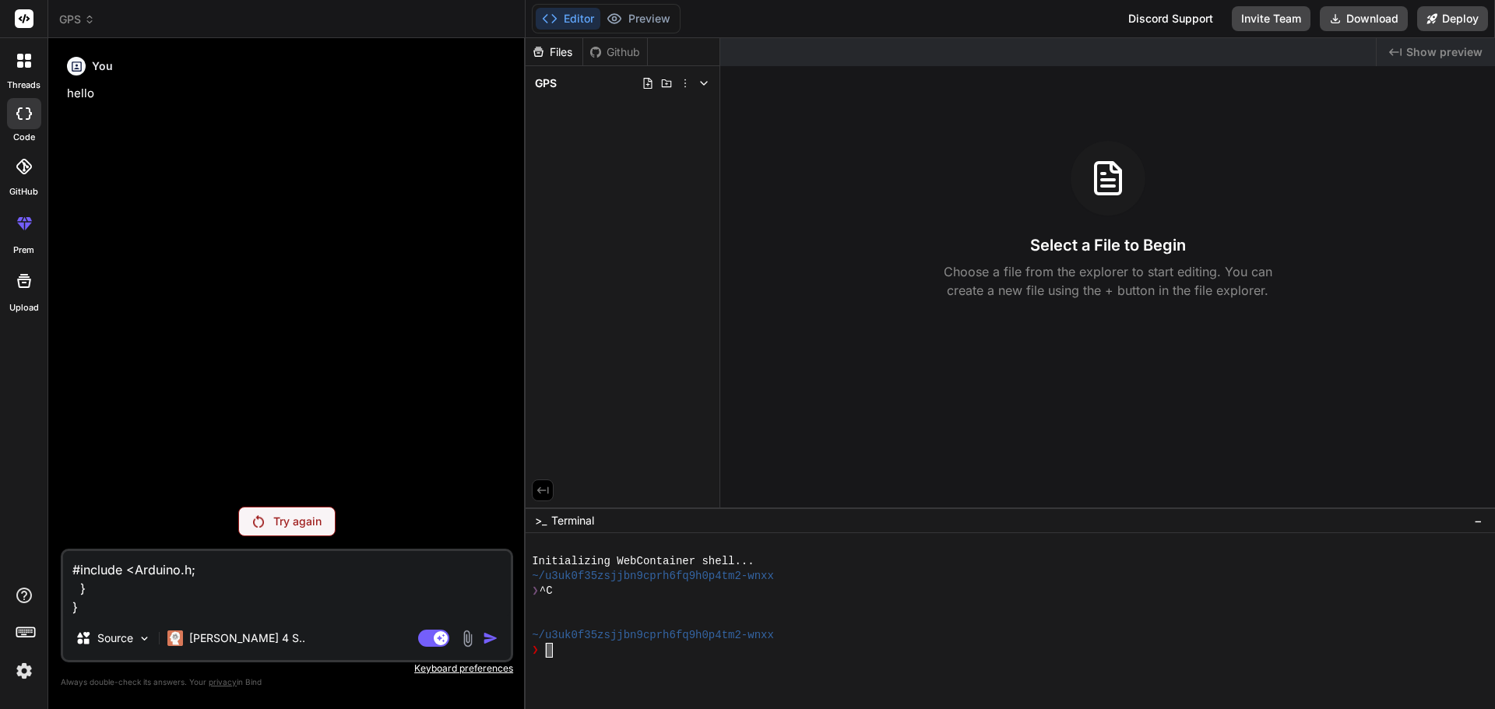
drag, startPoint x: 253, startPoint y: 566, endPoint x: 16, endPoint y: 563, distance: 236.7
click at [19, 565] on div "threads code GitHub prem Upload GPS Created with Pixso. Bind AI Web Search Crea…" at bounding box center [747, 354] width 1495 height 709
type textarea "} }"
type textarea "x"
drag, startPoint x: 167, startPoint y: 600, endPoint x: 32, endPoint y: 555, distance: 142.8
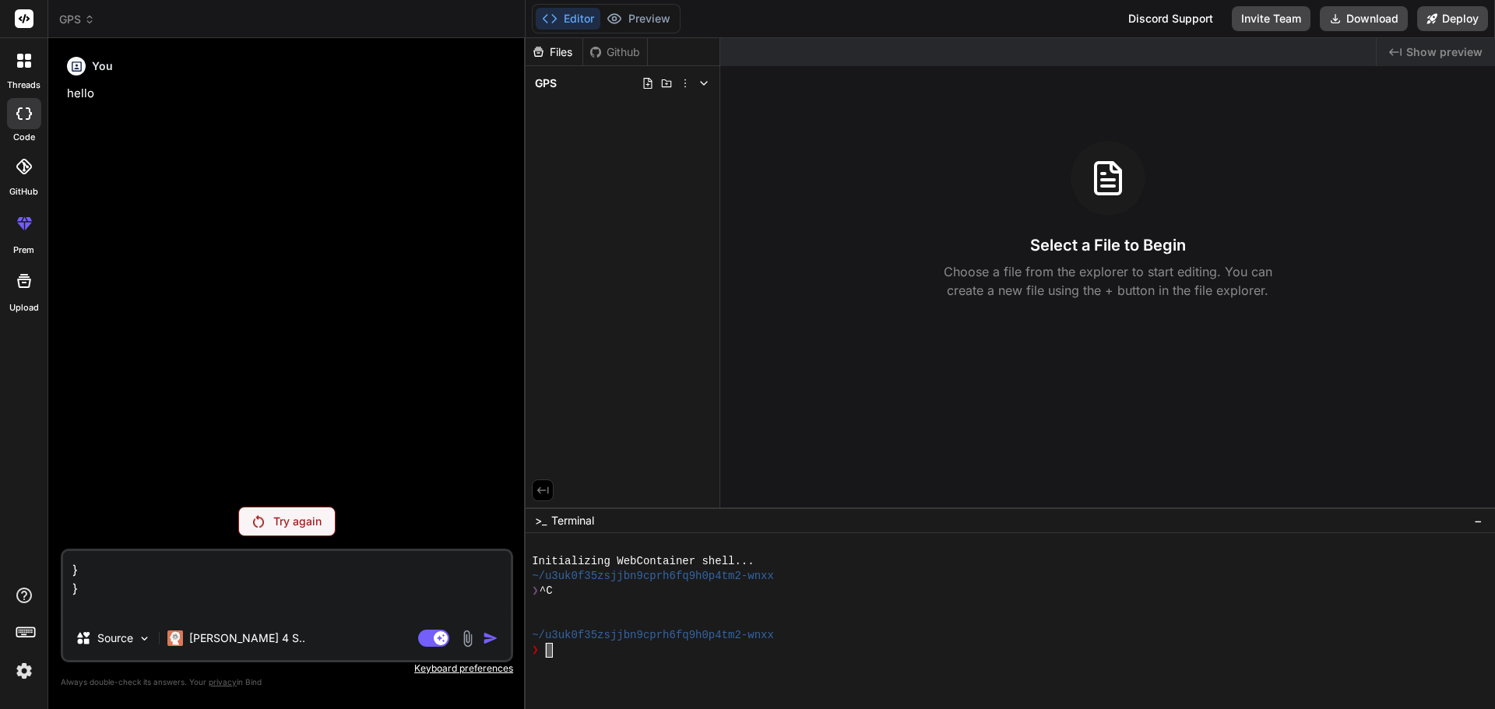
click at [39, 566] on div "threads code GitHub prem Upload GPS Created with Pixso. Bind AI Web Search Crea…" at bounding box center [747, 354] width 1495 height 709
type textarea "x"
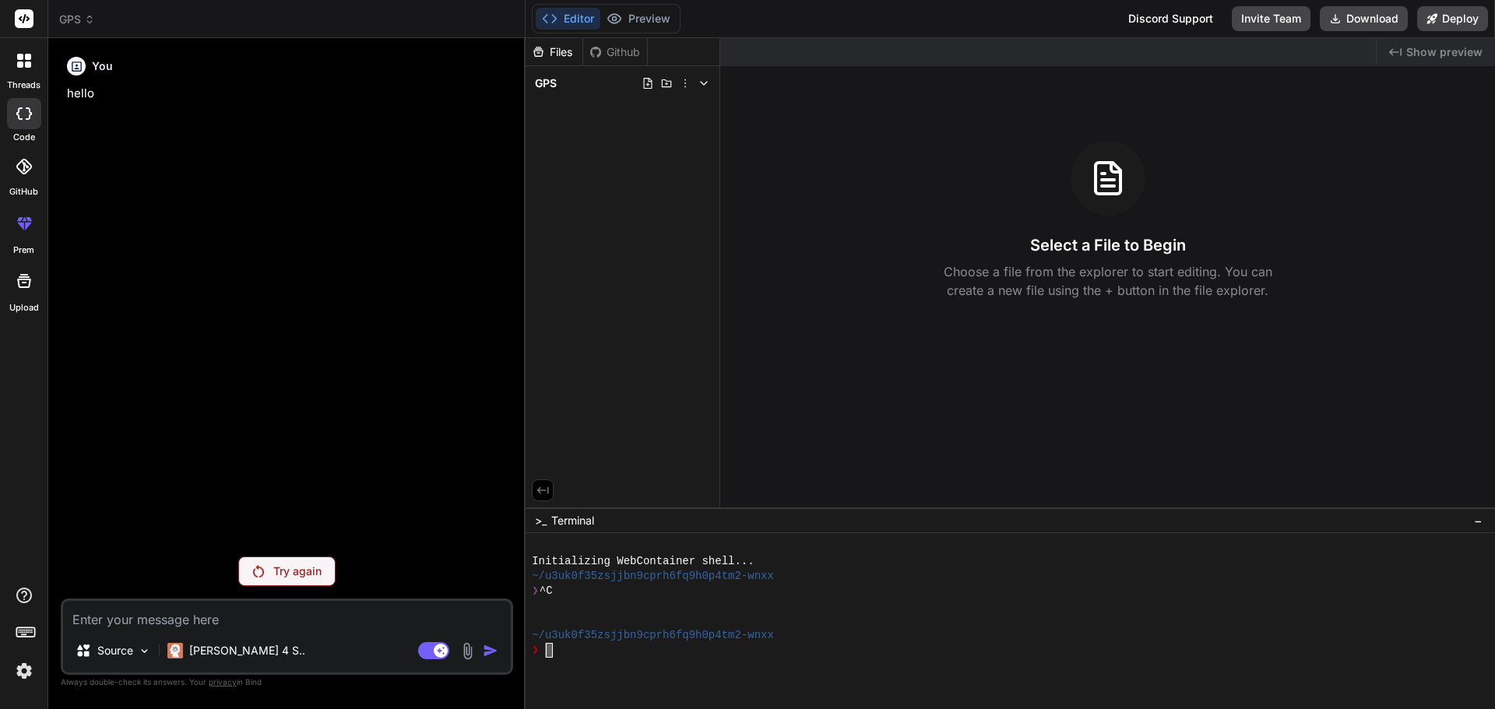
type textarea "x"
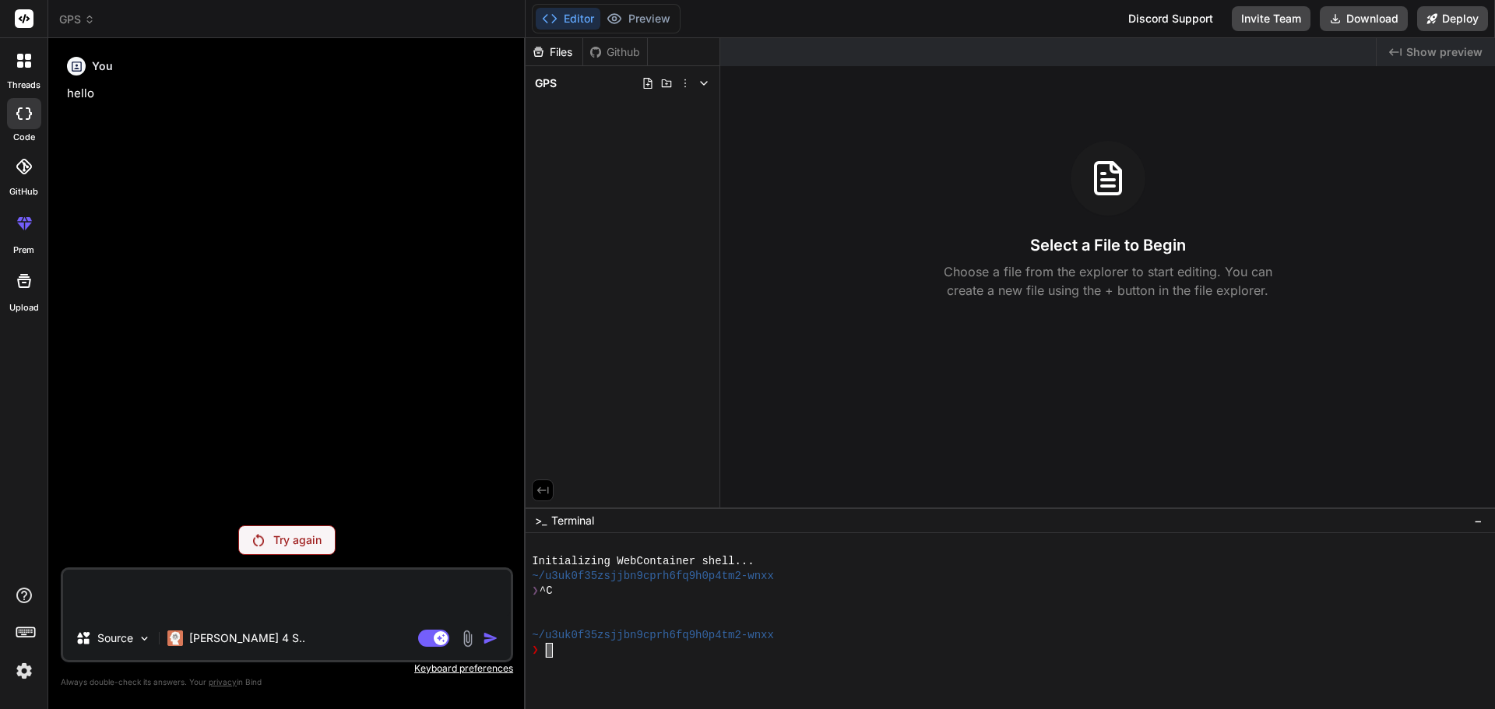
type textarea "x"
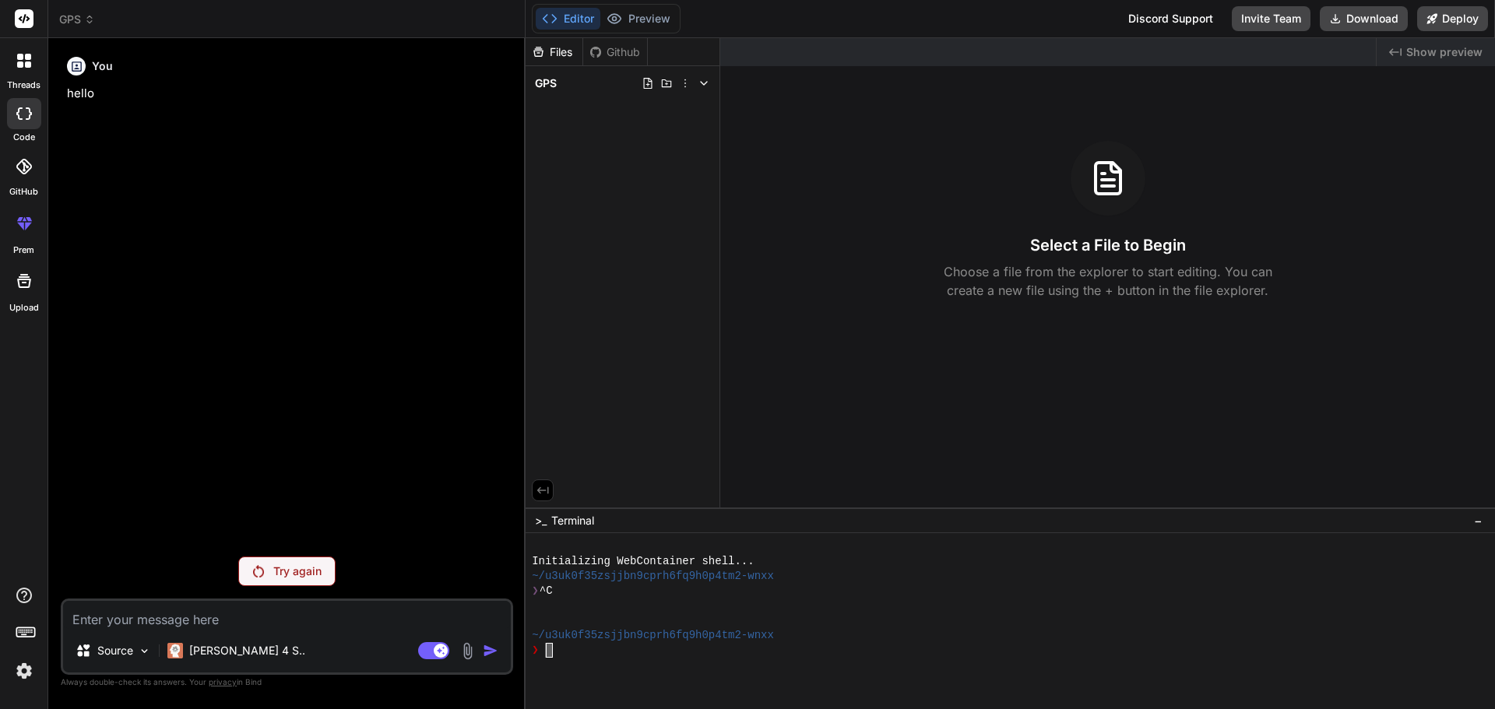
click at [83, 88] on p "hello" at bounding box center [288, 94] width 443 height 18
click at [22, 116] on icon at bounding box center [24, 113] width 16 height 12
type textarea "x"
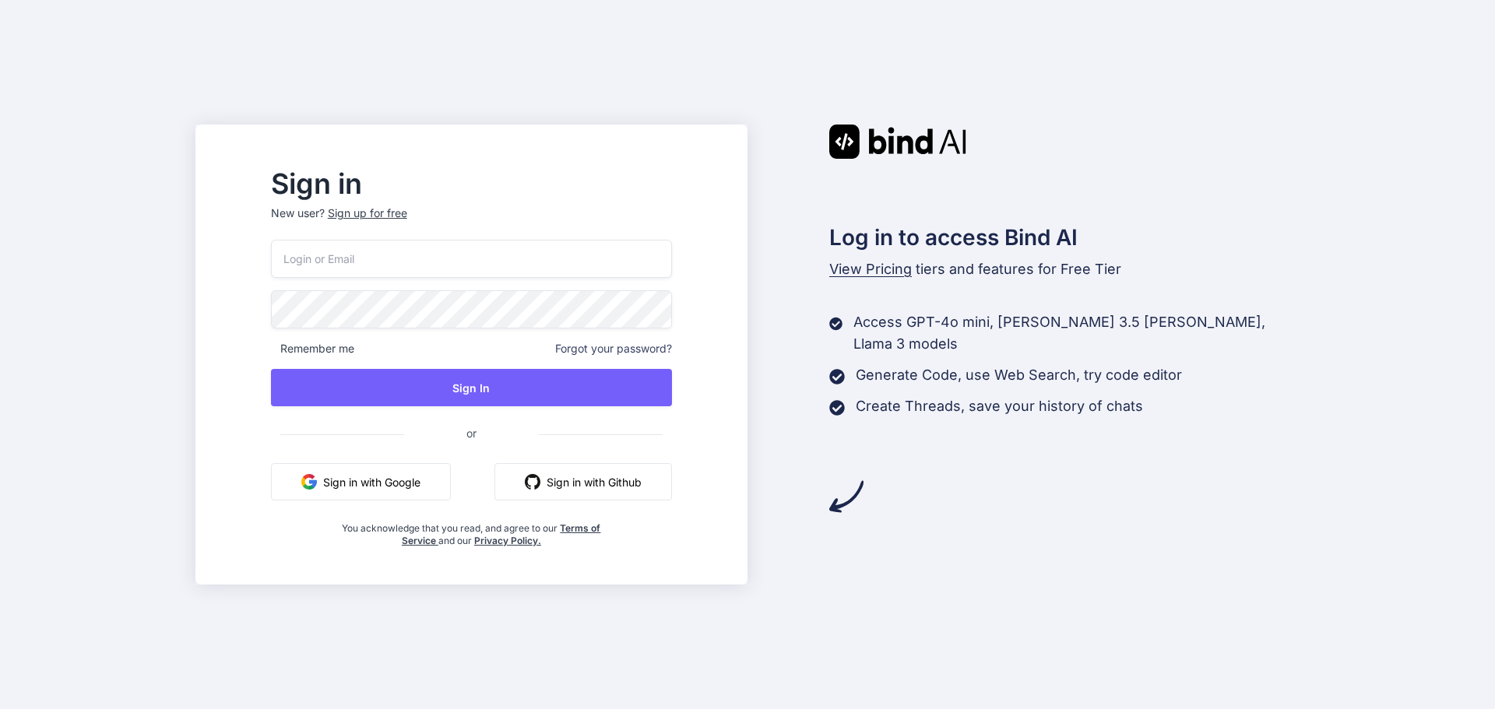
click at [371, 487] on button "Sign in with Google" at bounding box center [361, 481] width 180 height 37
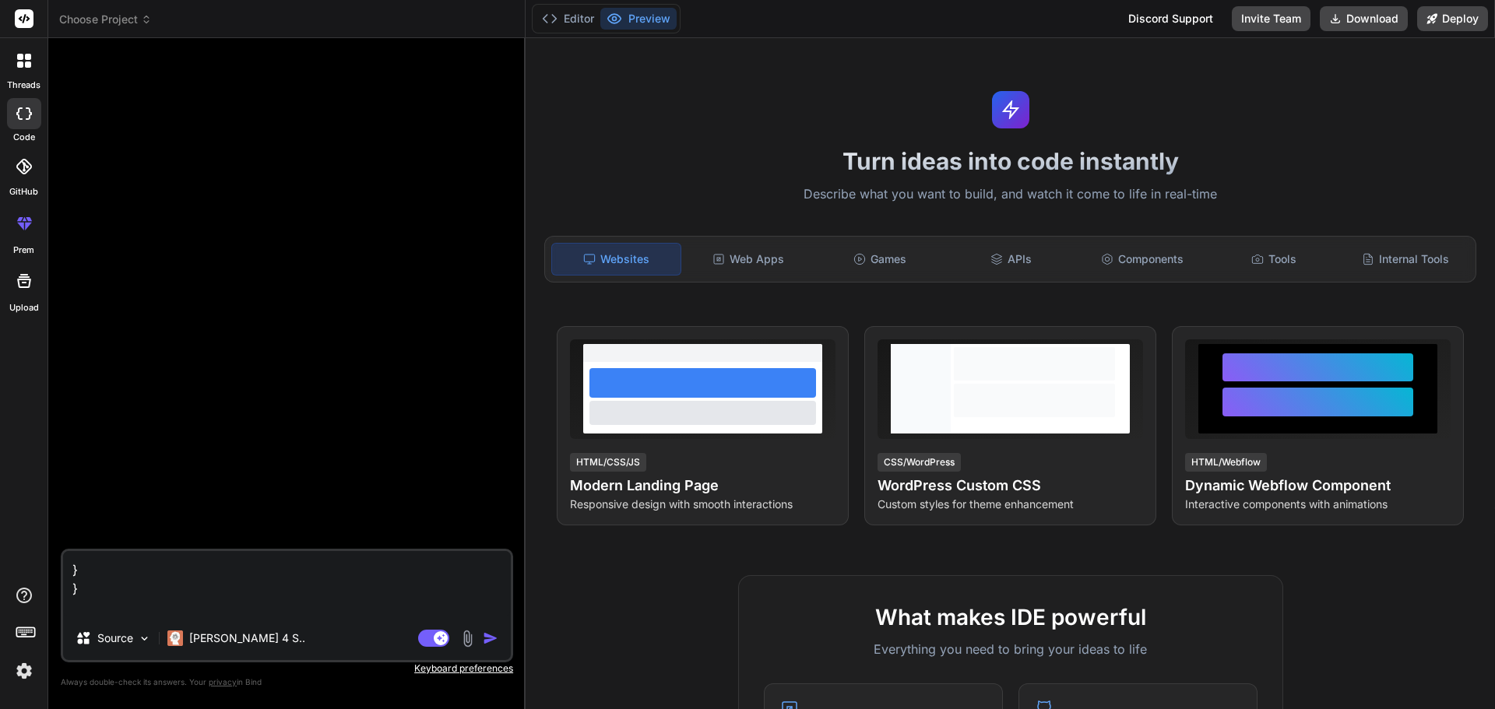
click at [13, 119] on div at bounding box center [24, 113] width 34 height 31
drag, startPoint x: 101, startPoint y: 575, endPoint x: 86, endPoint y: 610, distance: 38.0
click at [76, 600] on textarea "} }" at bounding box center [287, 583] width 448 height 65
type textarea "x"
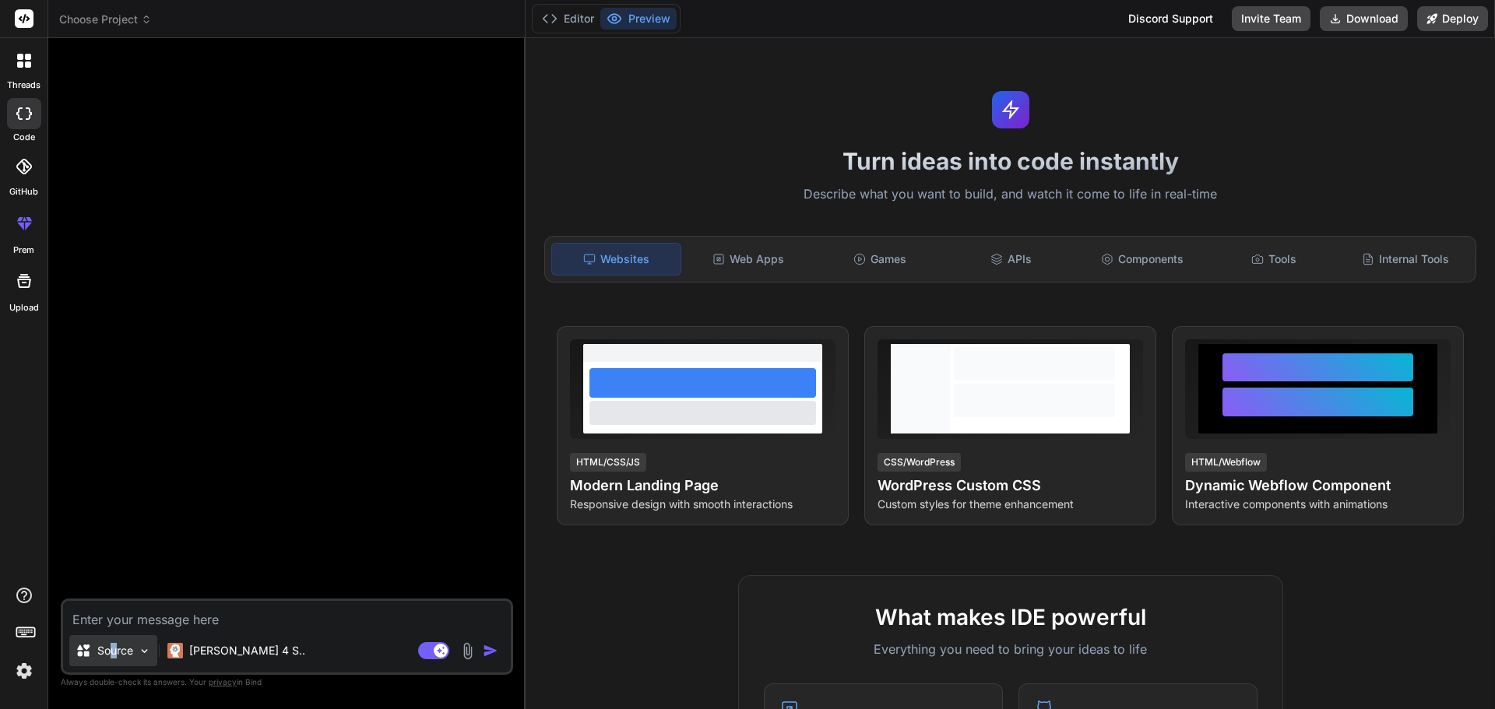
click at [114, 641] on div "Source" at bounding box center [113, 650] width 88 height 31
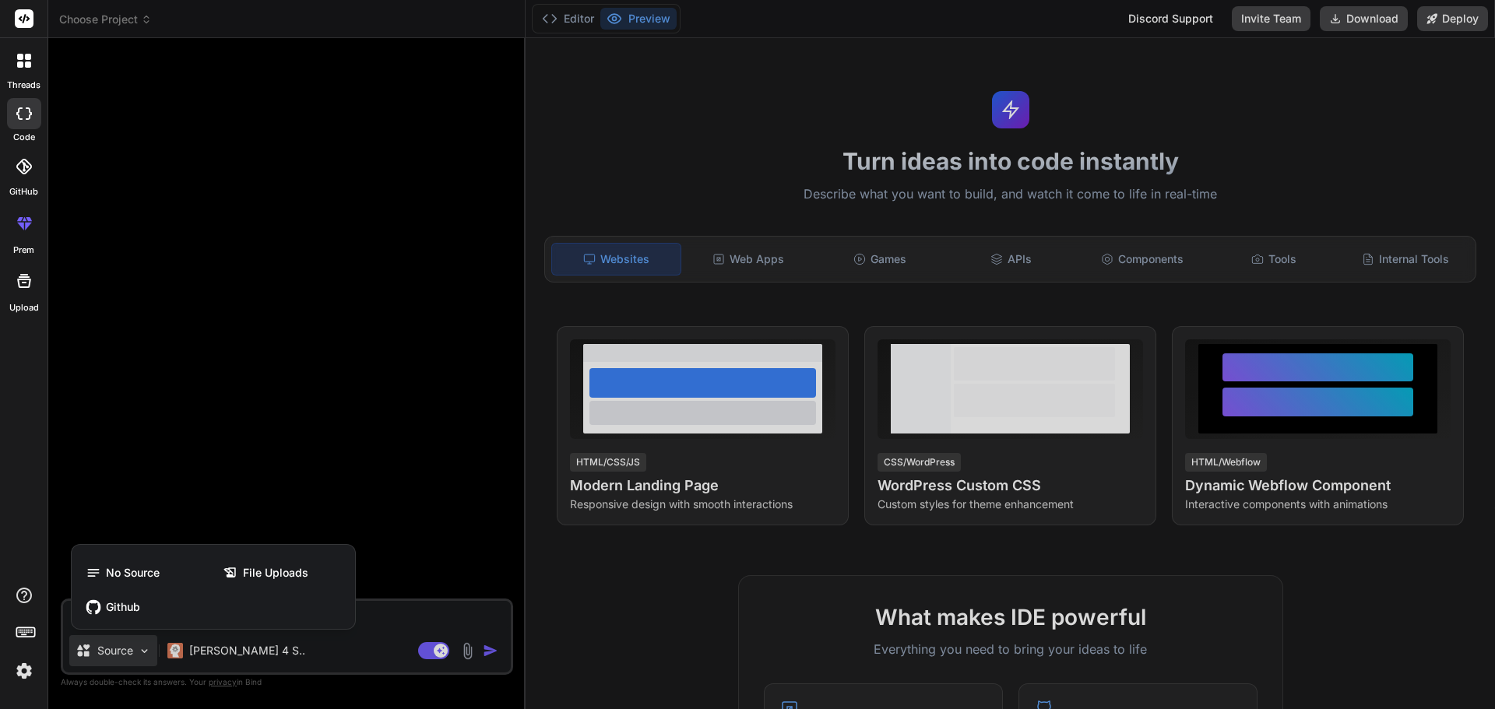
click at [408, 616] on div at bounding box center [747, 354] width 1495 height 709
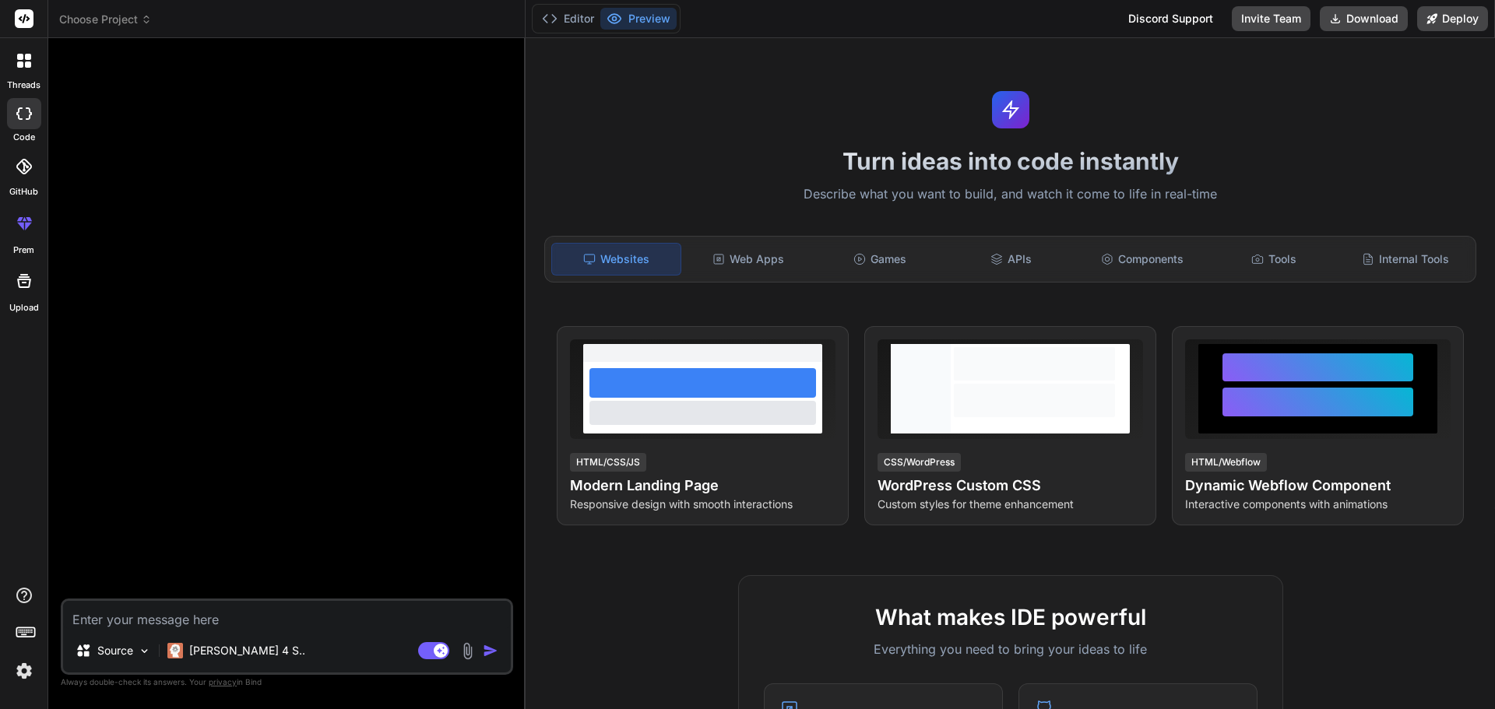
click at [290, 621] on textarea at bounding box center [287, 615] width 448 height 28
type textarea "x"
type textarea "h"
type textarea "x"
type textarea "he"
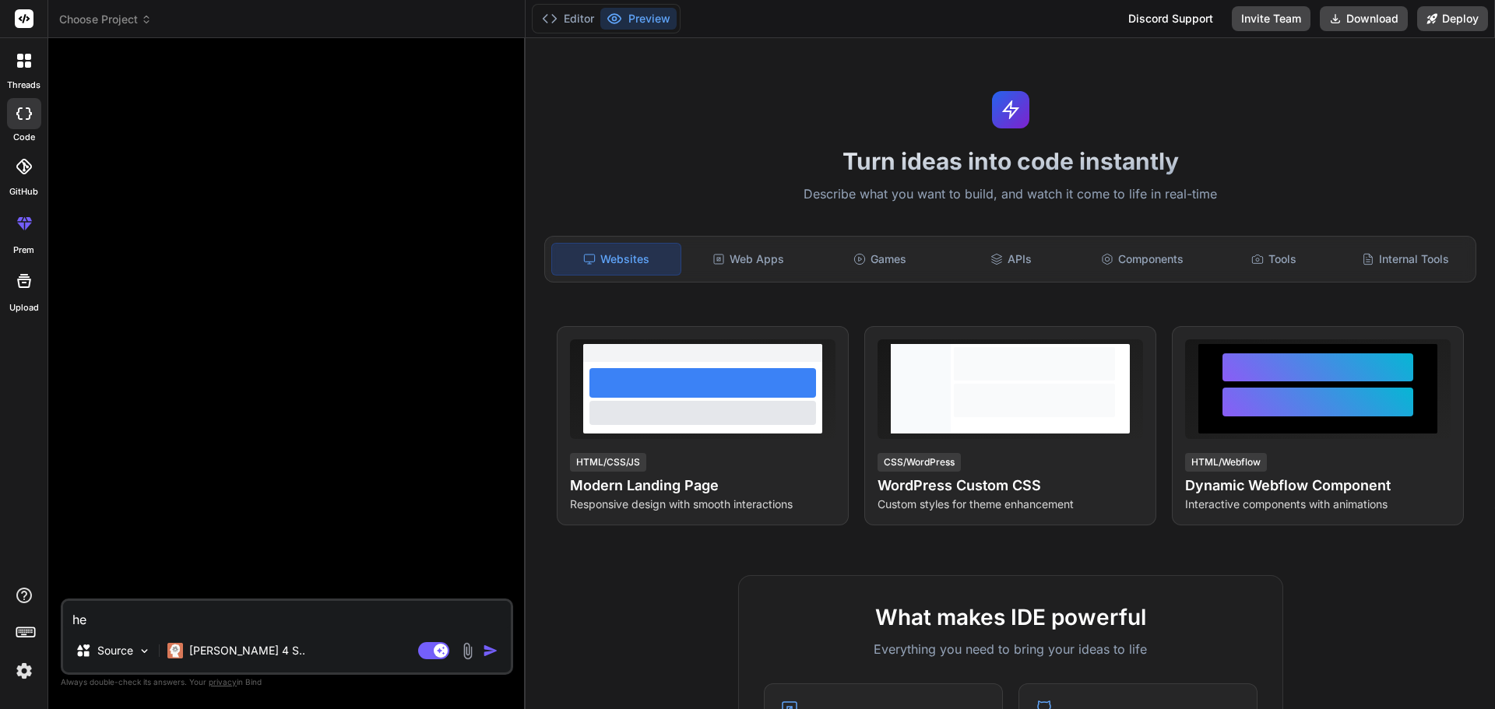
type textarea "x"
type textarea "hel"
type textarea "x"
type textarea "hell"
type textarea "x"
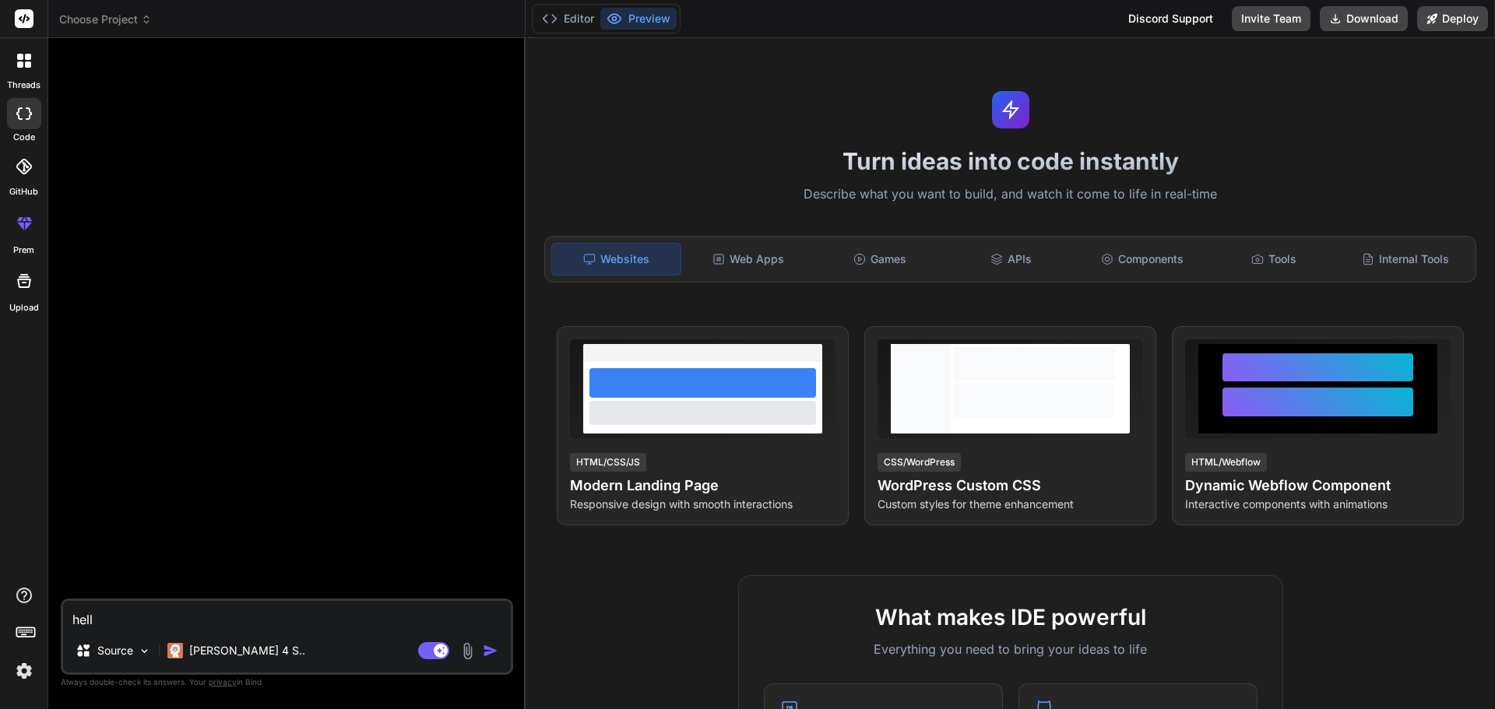
type textarea "hello"
type textarea "x"
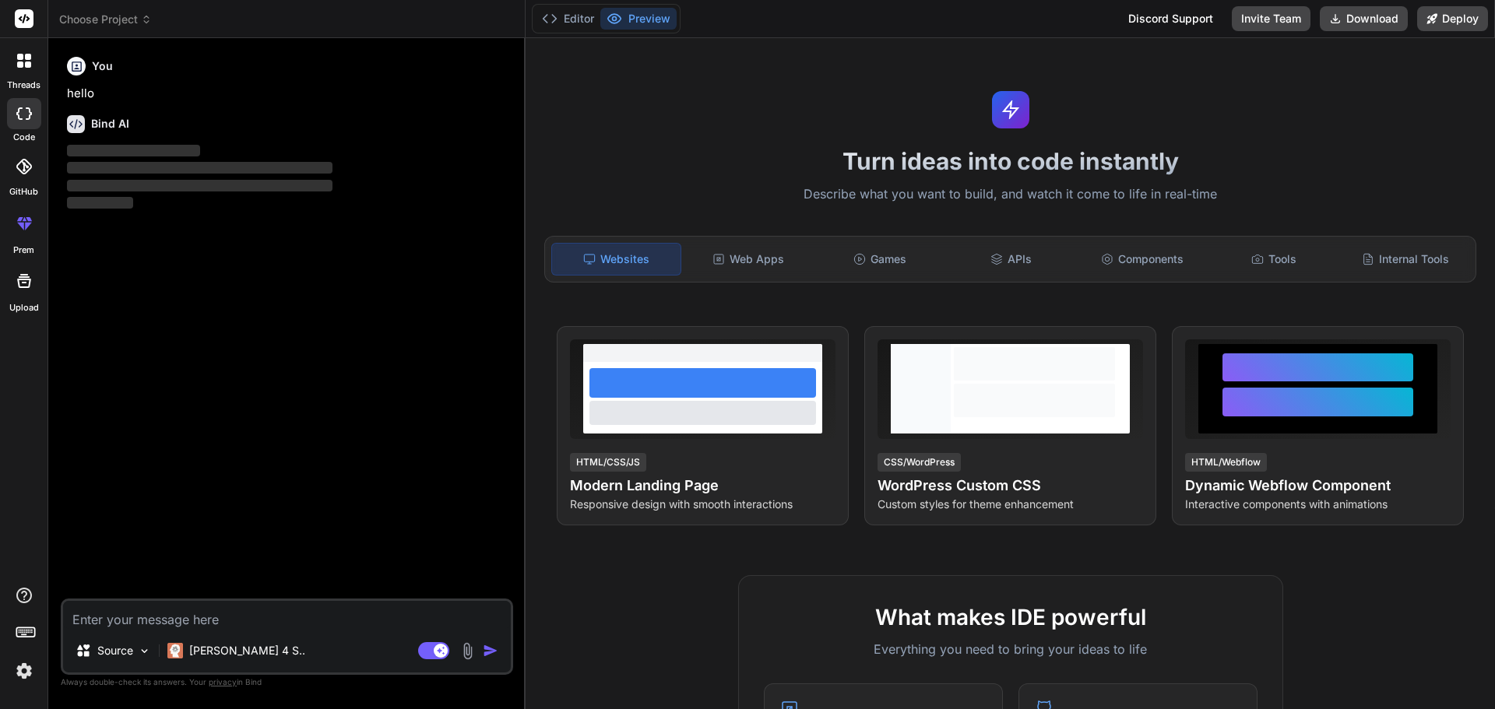
click at [442, 649] on rect at bounding box center [441, 651] width 14 height 14
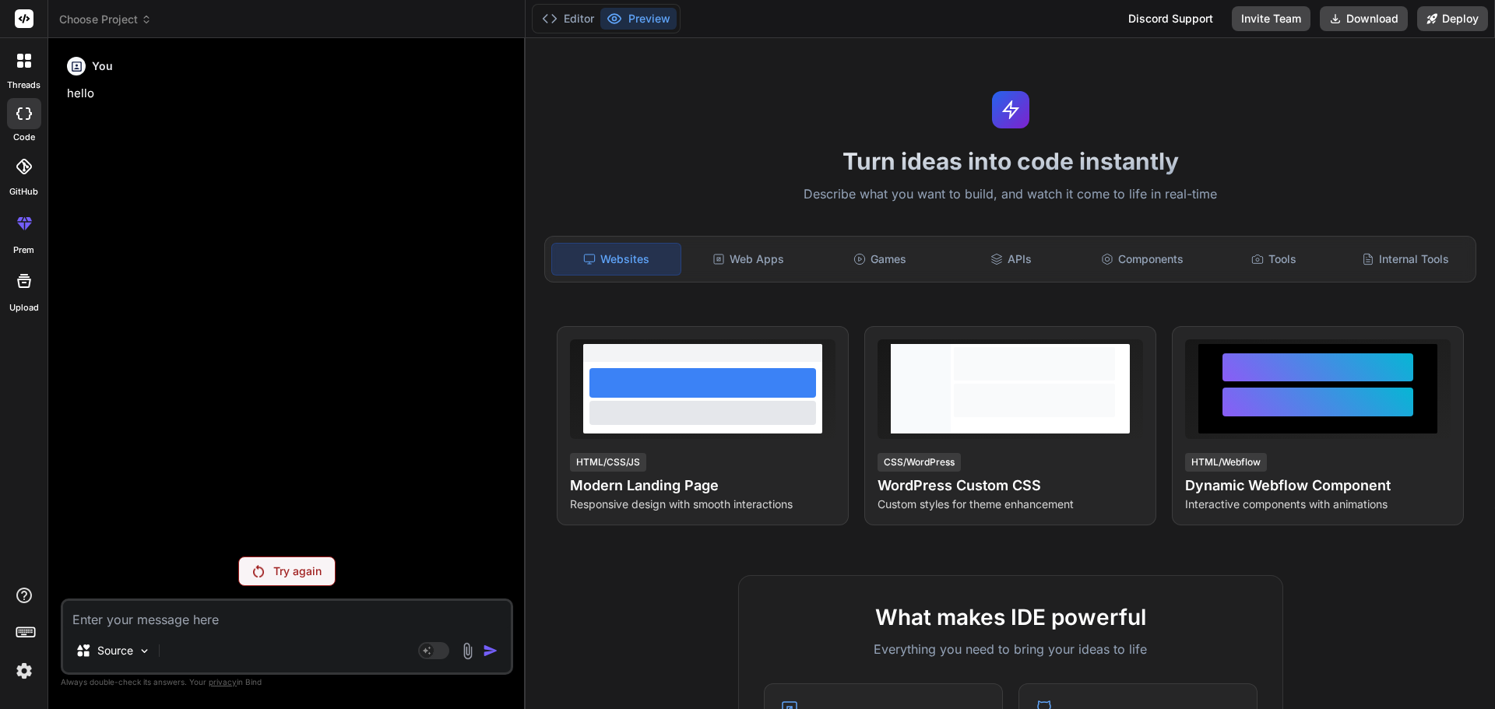
drag, startPoint x: 283, startPoint y: 578, endPoint x: 287, endPoint y: 585, distance: 8.4
click at [286, 580] on div "Try again" at bounding box center [286, 572] width 97 height 30
click at [568, 14] on button "Editor" at bounding box center [568, 19] width 65 height 22
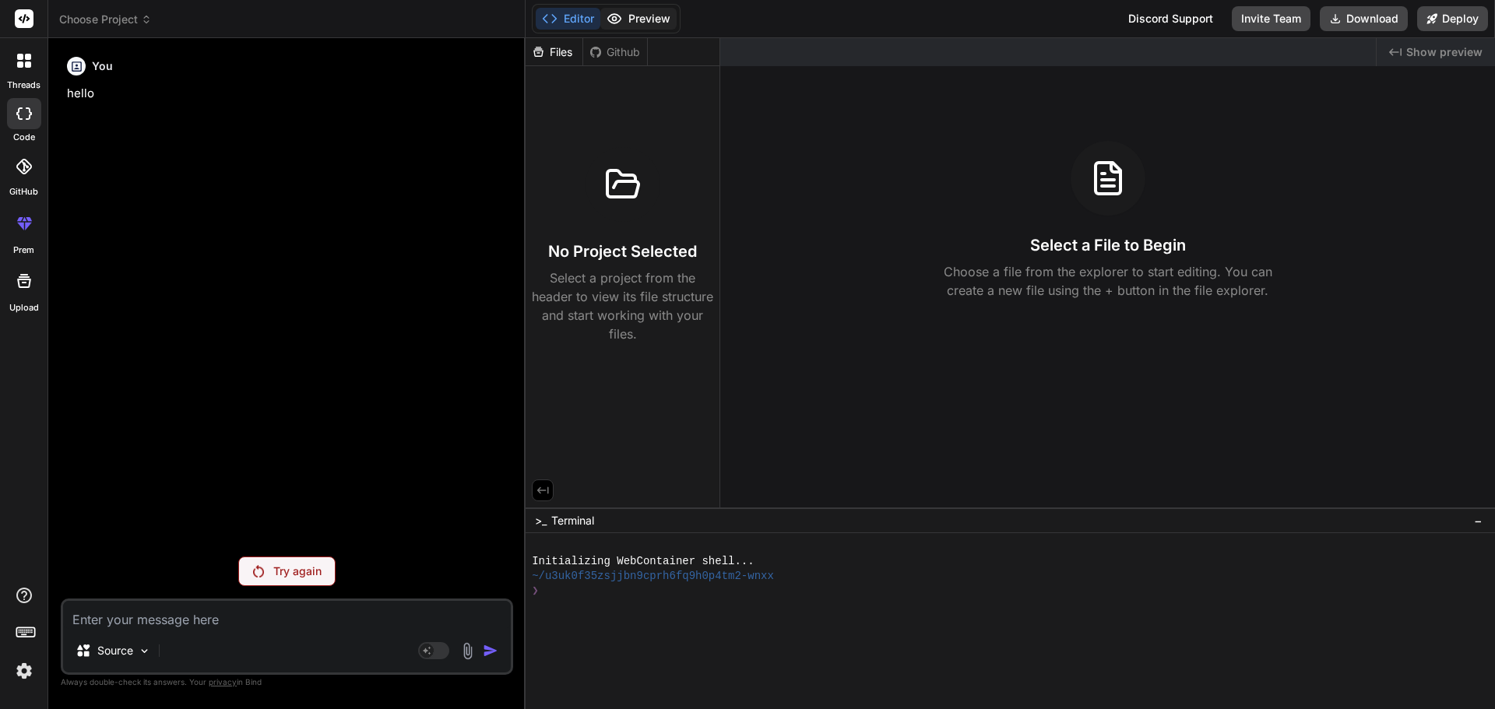
click at [652, 22] on button "Preview" at bounding box center [638, 19] width 76 height 22
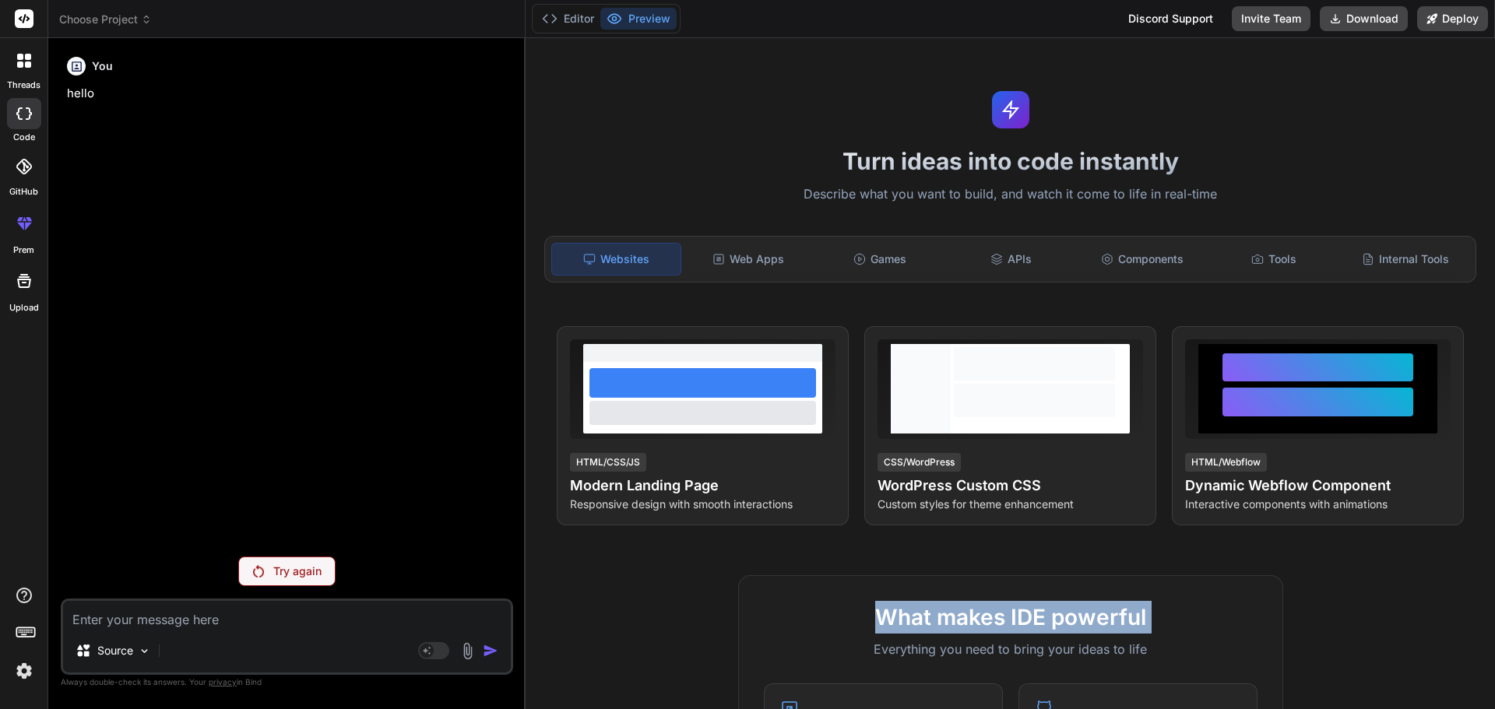
click at [1089, 560] on div "Turn ideas into code instantly Describe what you want to build, and watch it co…" at bounding box center [1010, 373] width 969 height 671
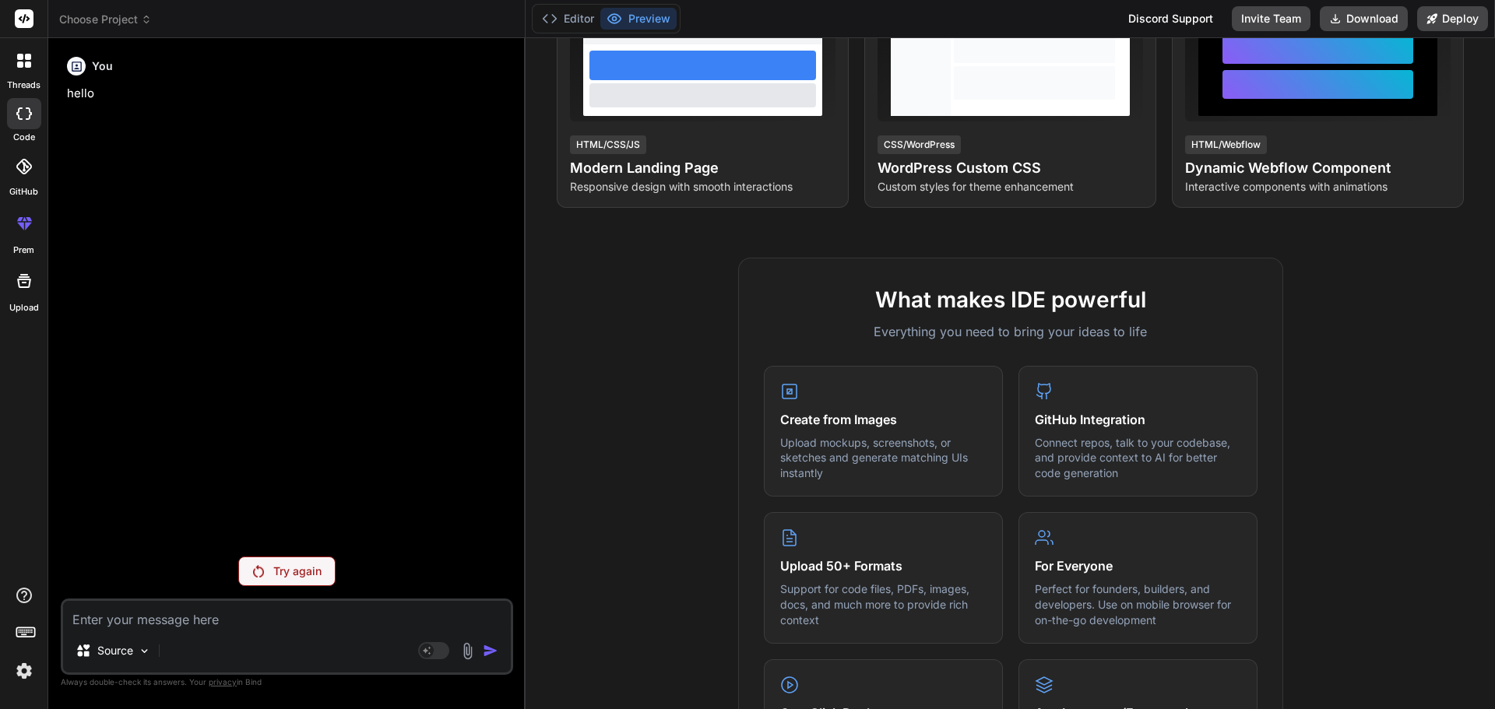
scroll to position [308, 0]
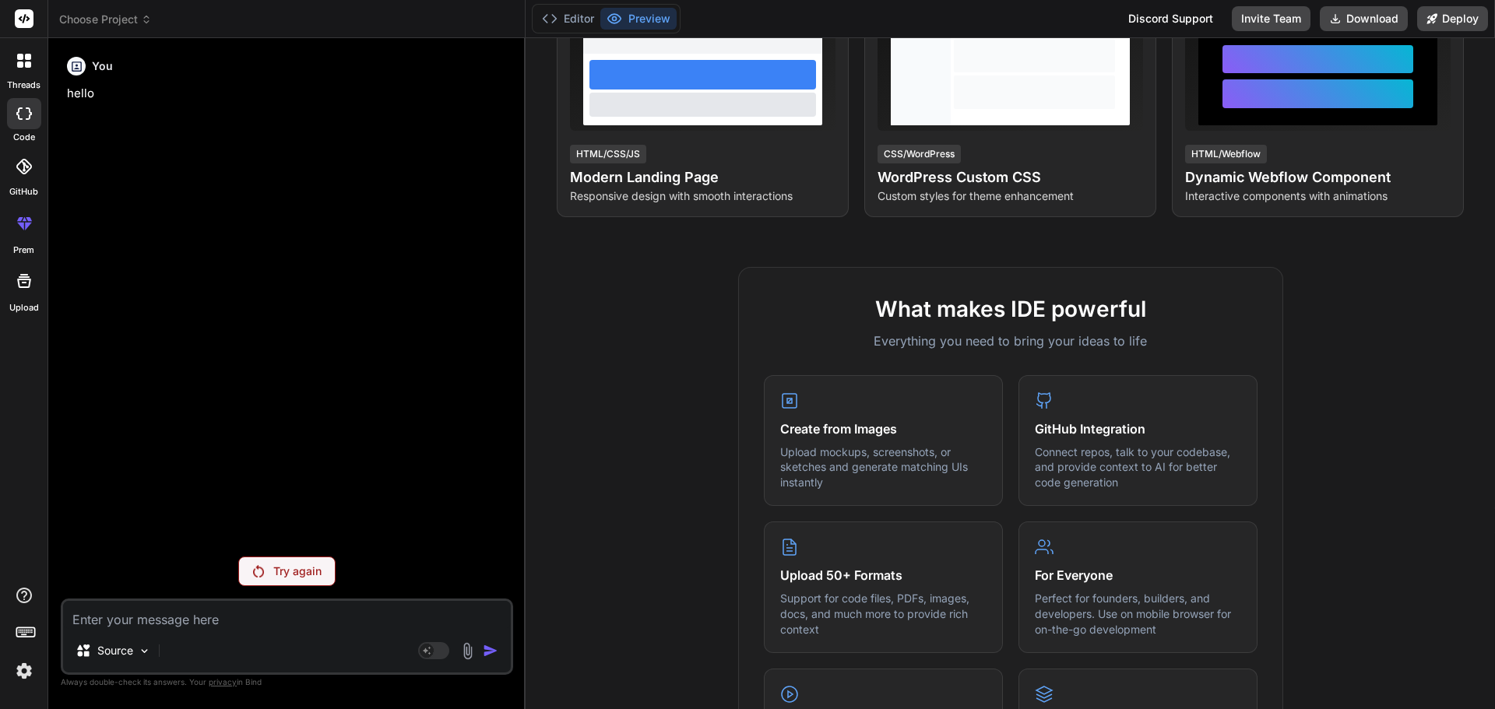
click at [273, 583] on div "Try again" at bounding box center [286, 572] width 97 height 30
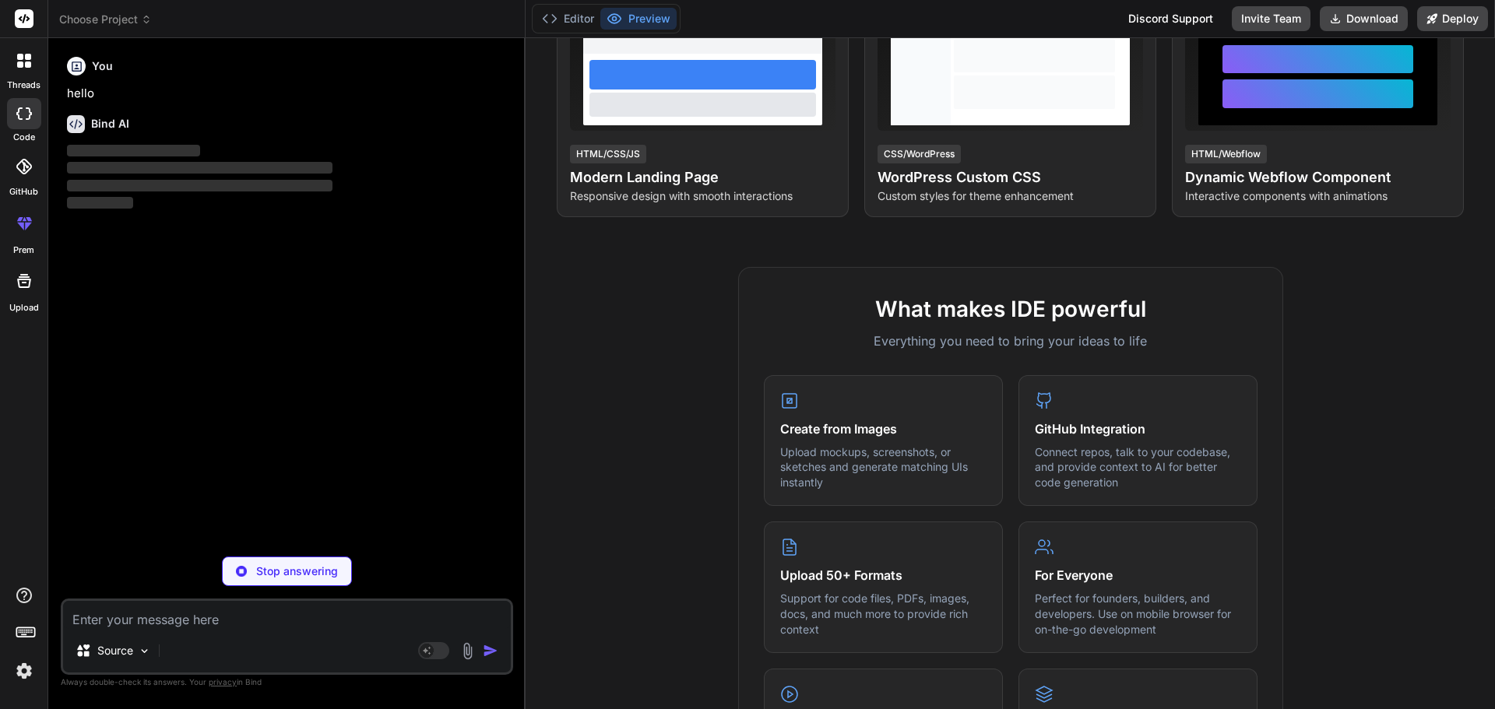
type textarea "x"
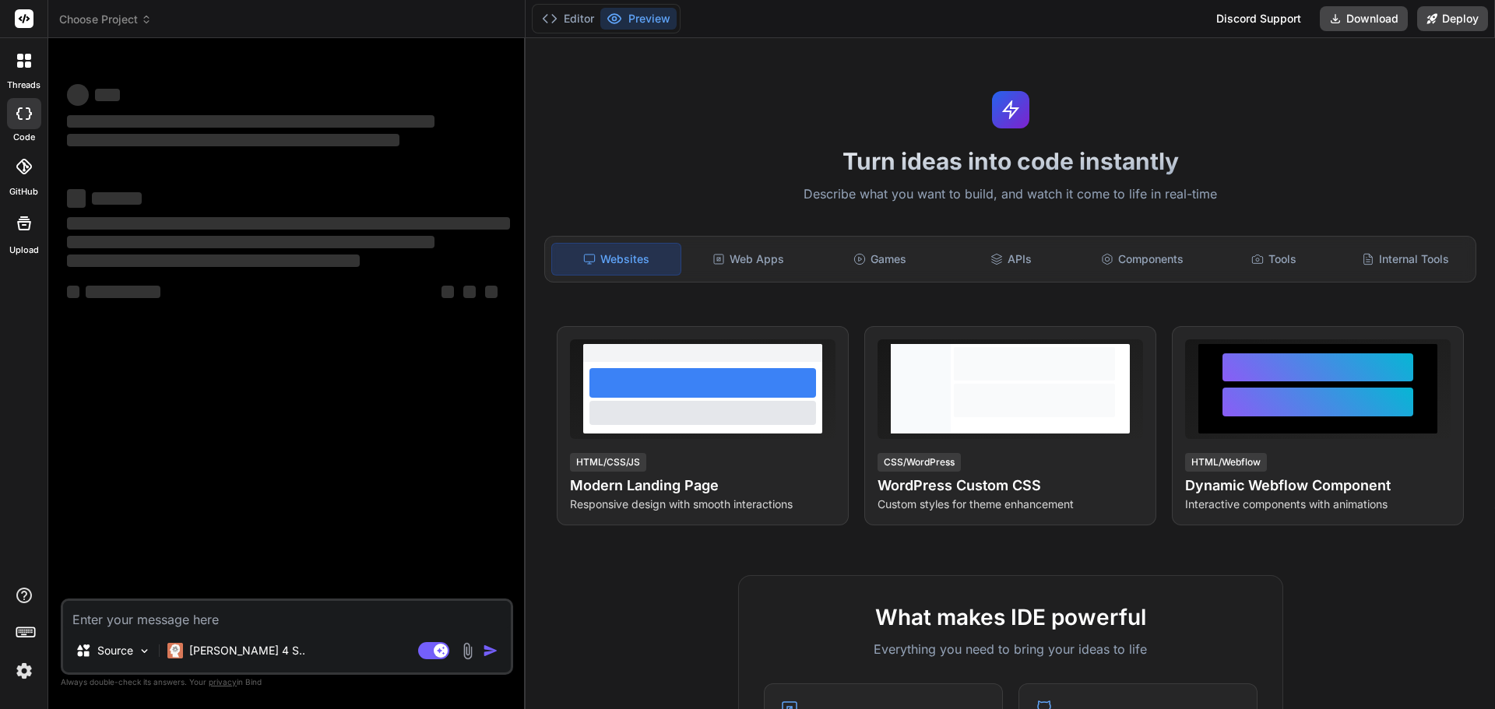
click at [243, 617] on textarea at bounding box center [287, 615] width 448 height 28
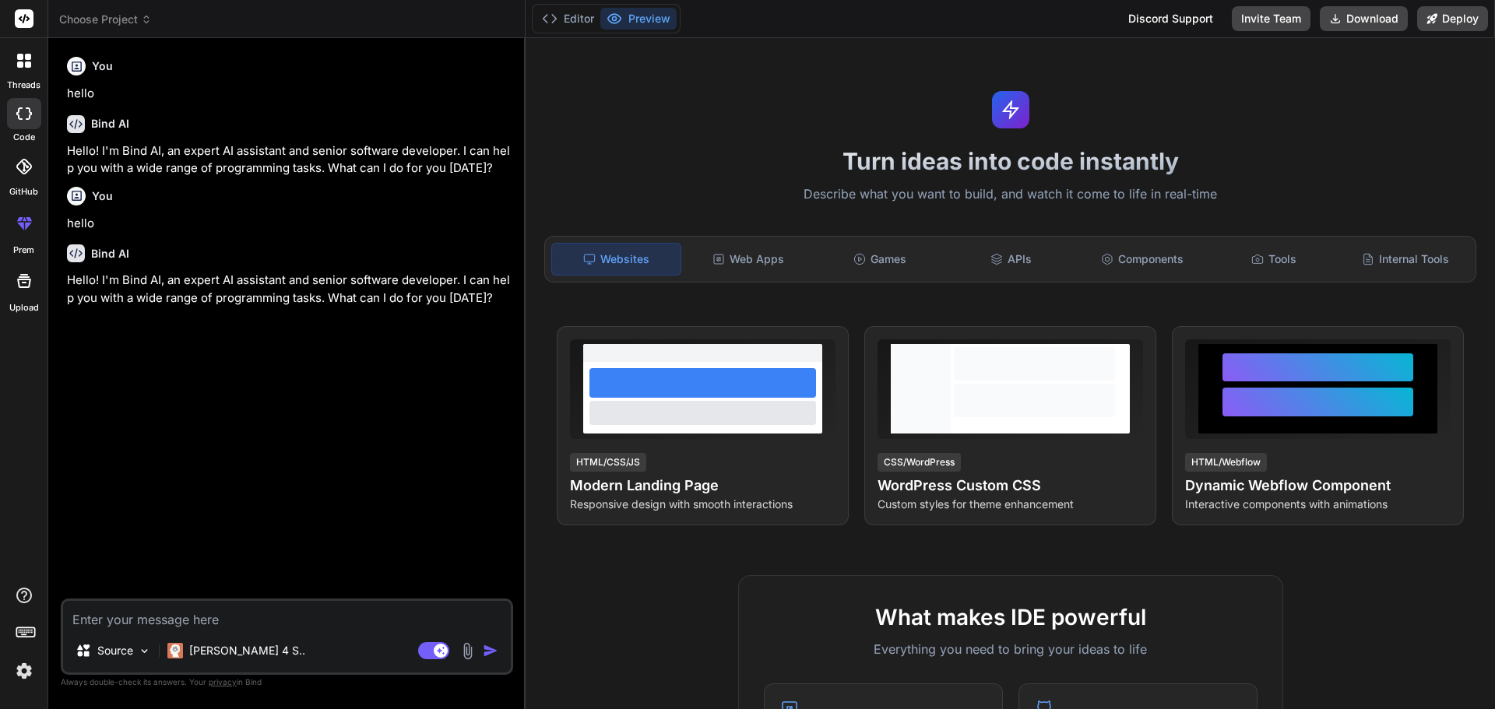
type textarea "x"
click at [216, 621] on textarea at bounding box center [287, 615] width 448 height 28
type textarea "#loremip <Dolorsi.a> #consect <ADI_eLIT.s> #doeiusm <Temp.i> #utlabor <EtdoLOR+…"
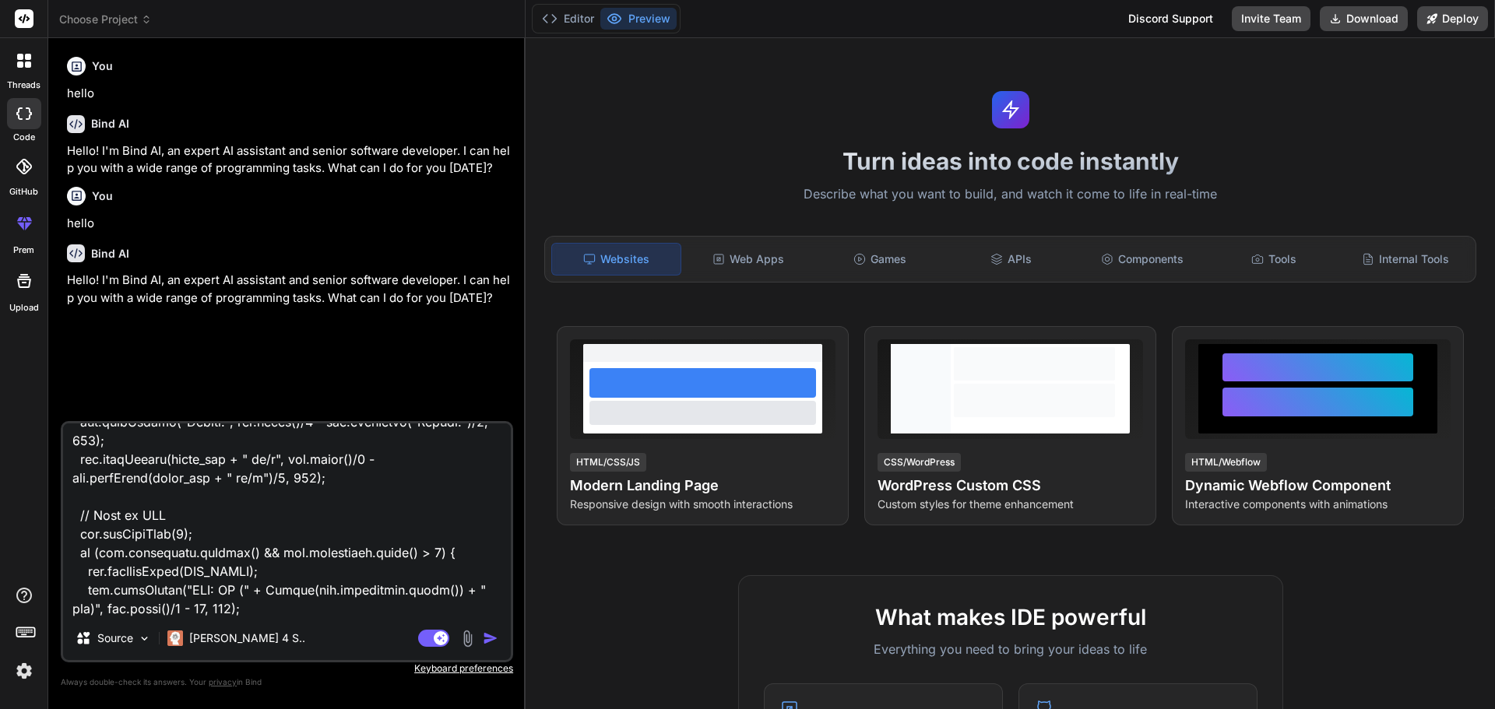
type textarea "x"
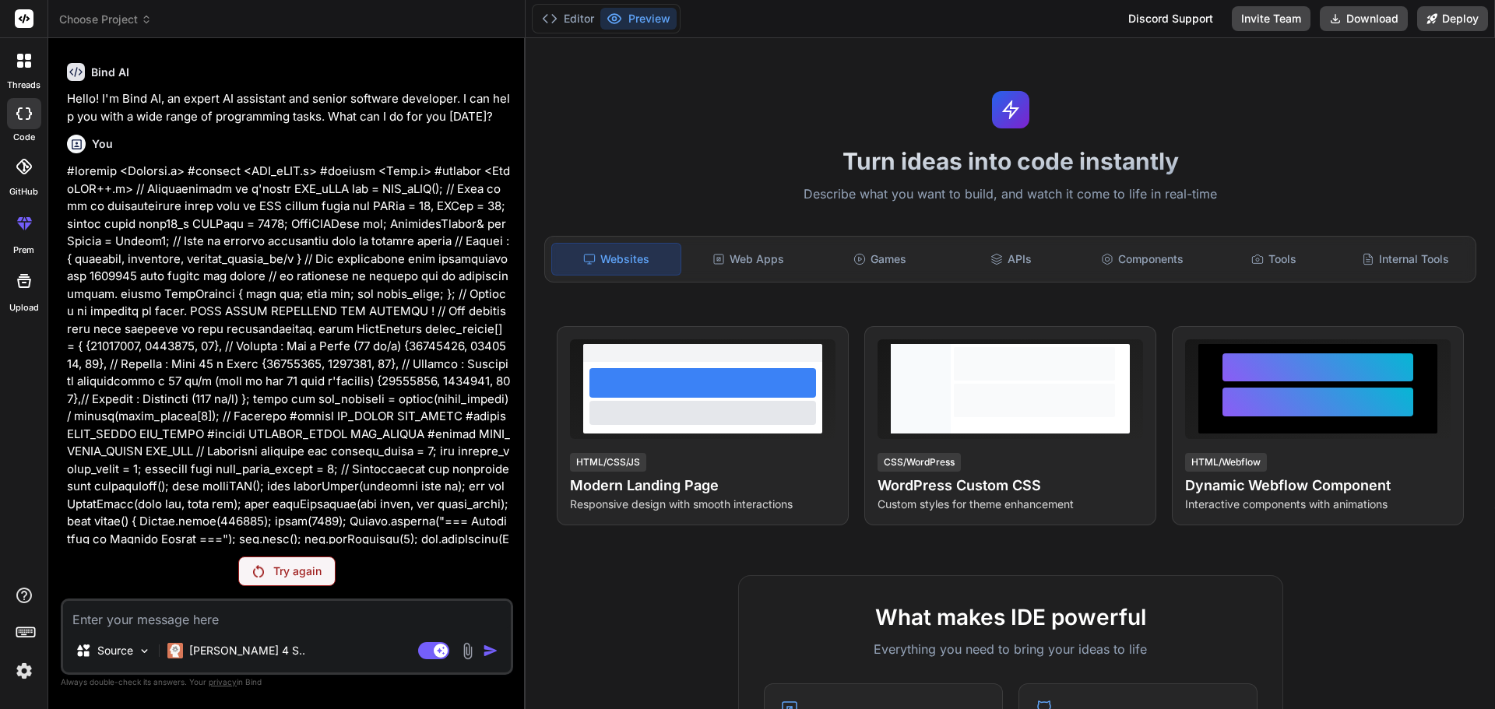
scroll to position [799, 0]
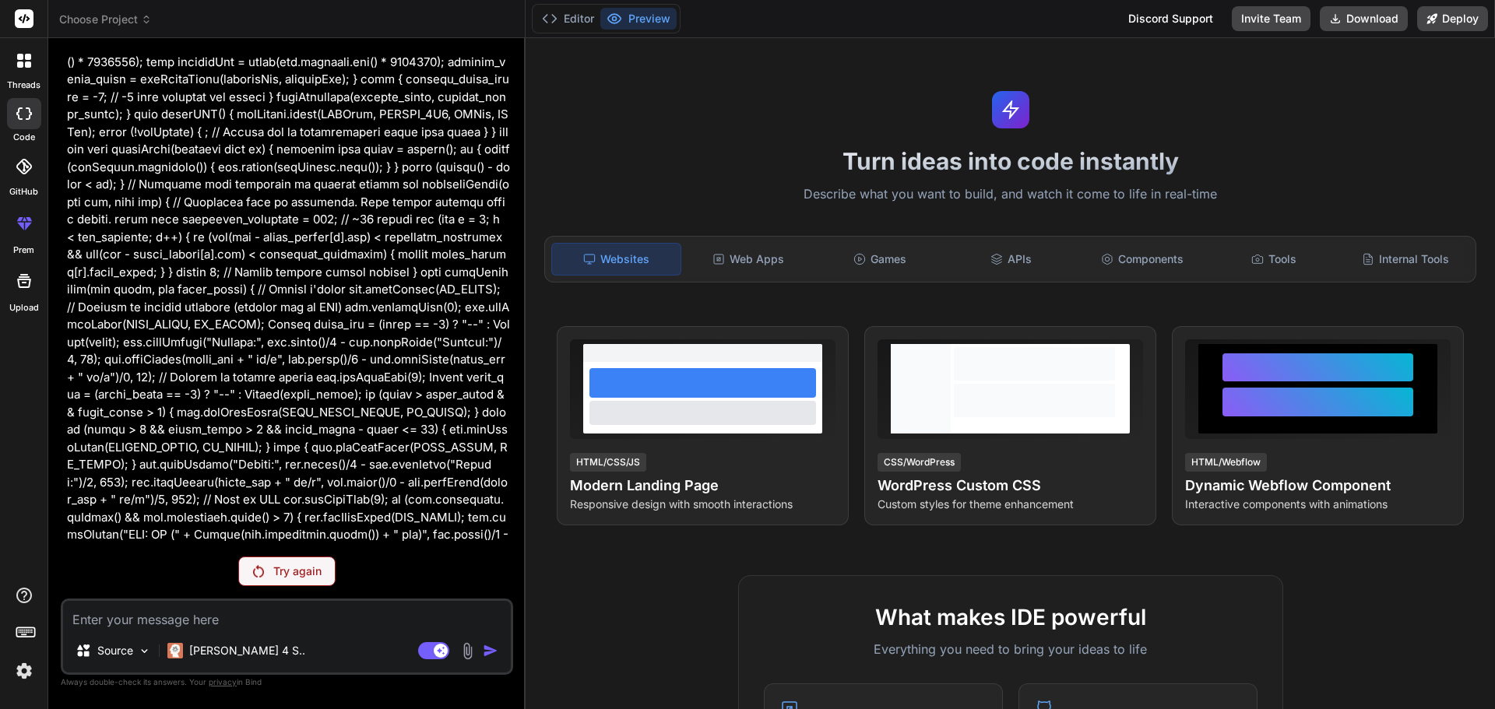
click at [290, 575] on p "Try again" at bounding box center [297, 572] width 48 height 16
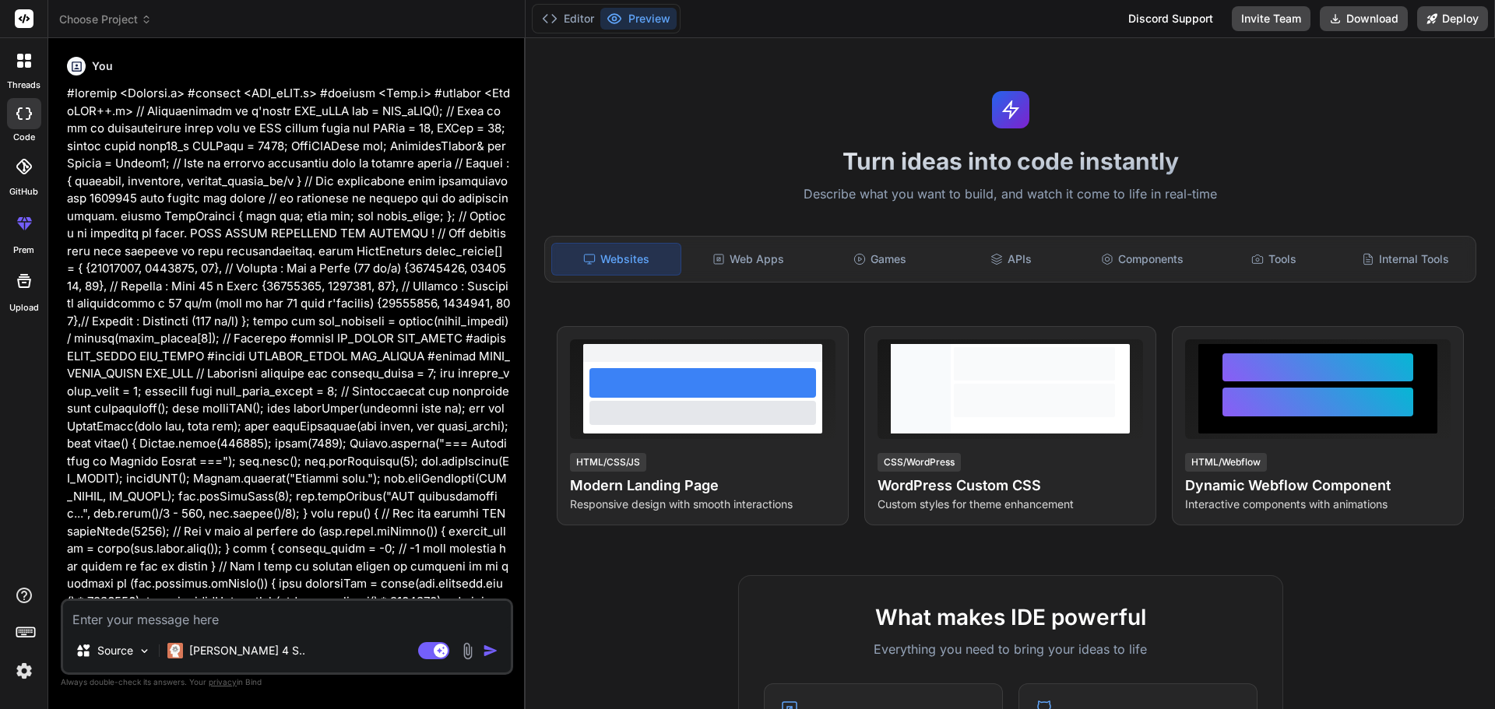
scroll to position [854, 0]
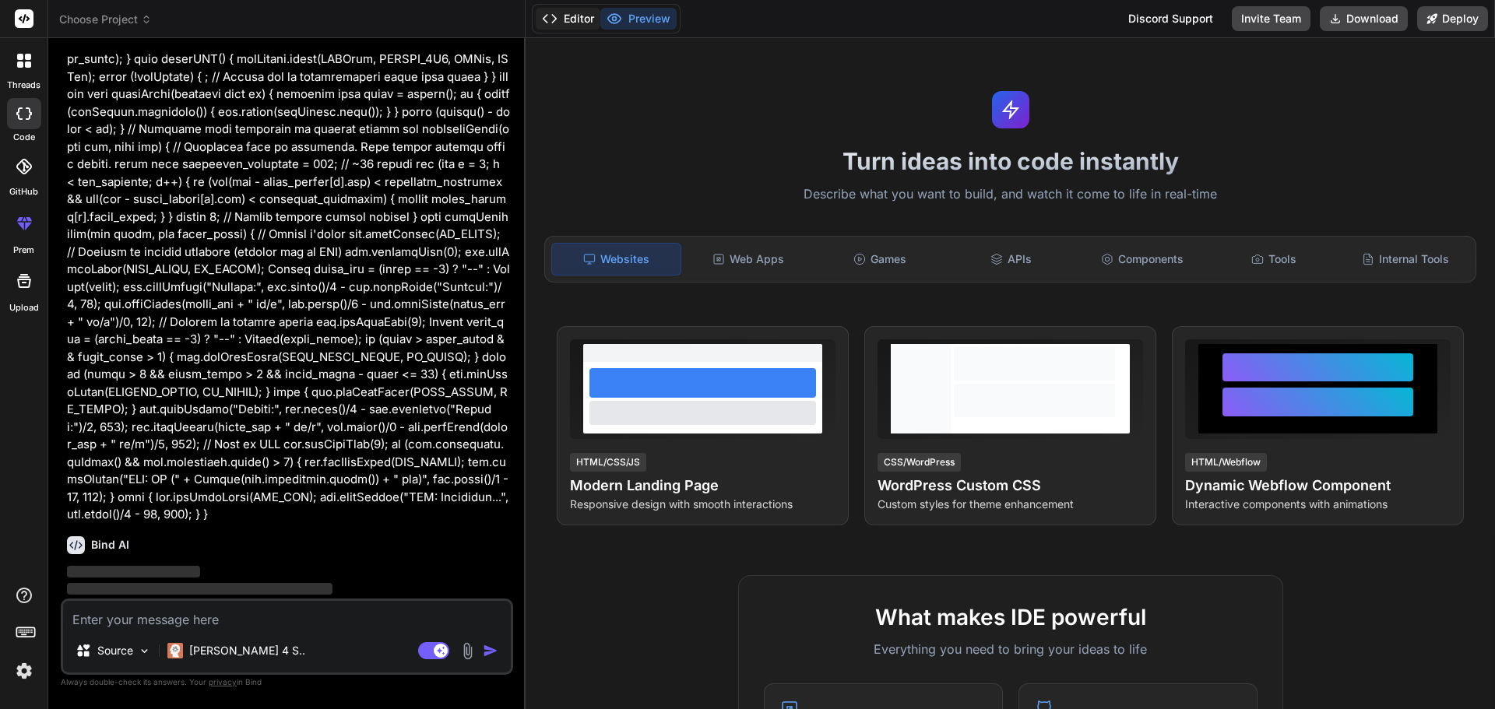
click at [571, 21] on button "Editor" at bounding box center [568, 19] width 65 height 22
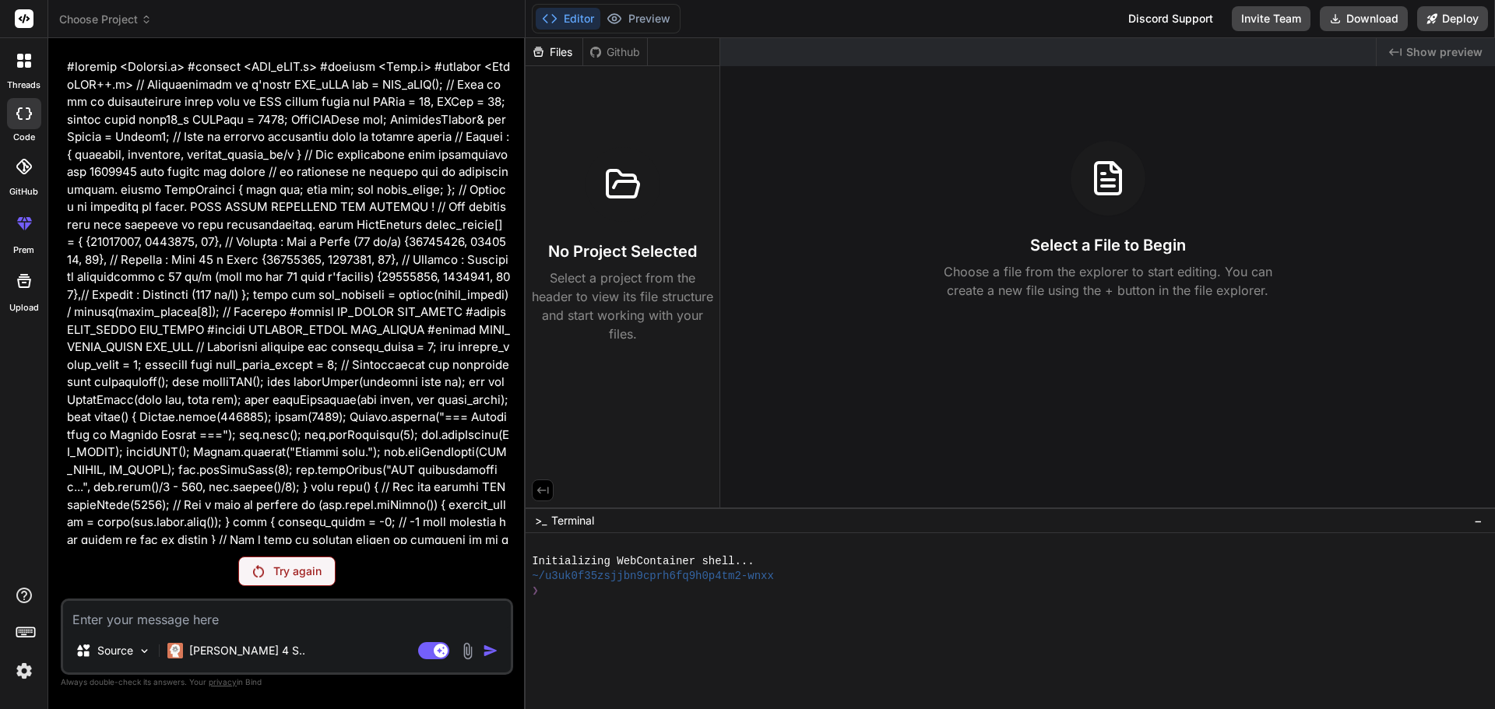
scroll to position [799, 0]
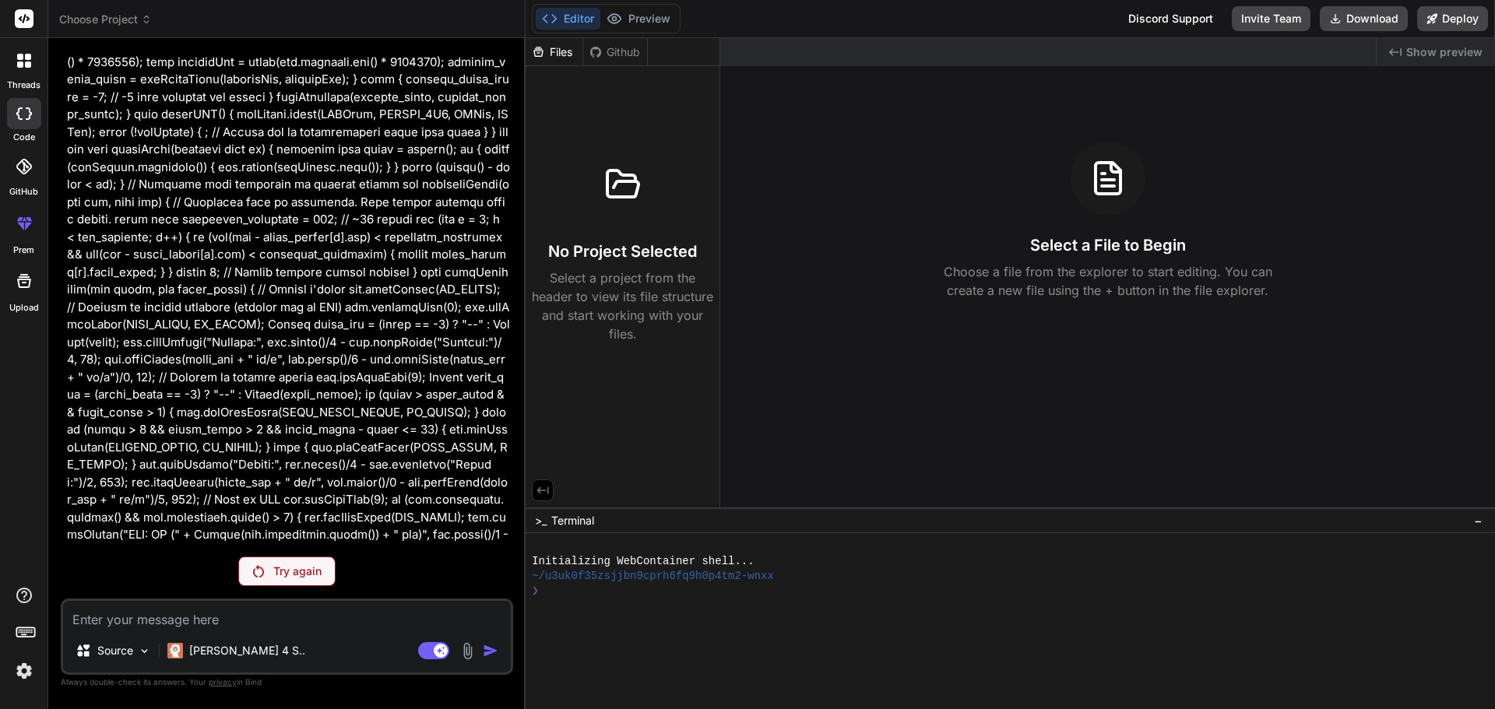
click at [285, 585] on div "Try again" at bounding box center [286, 572] width 97 height 30
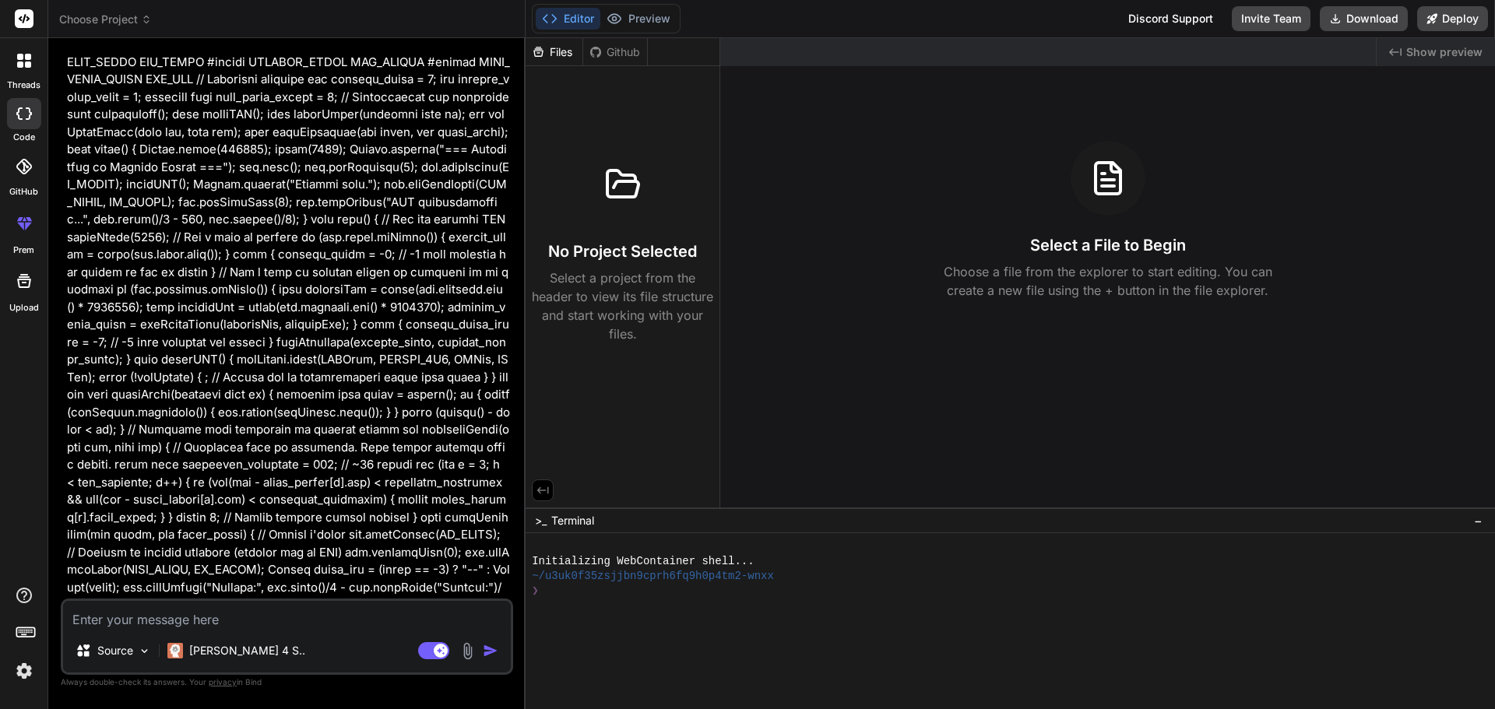
scroll to position [854, 0]
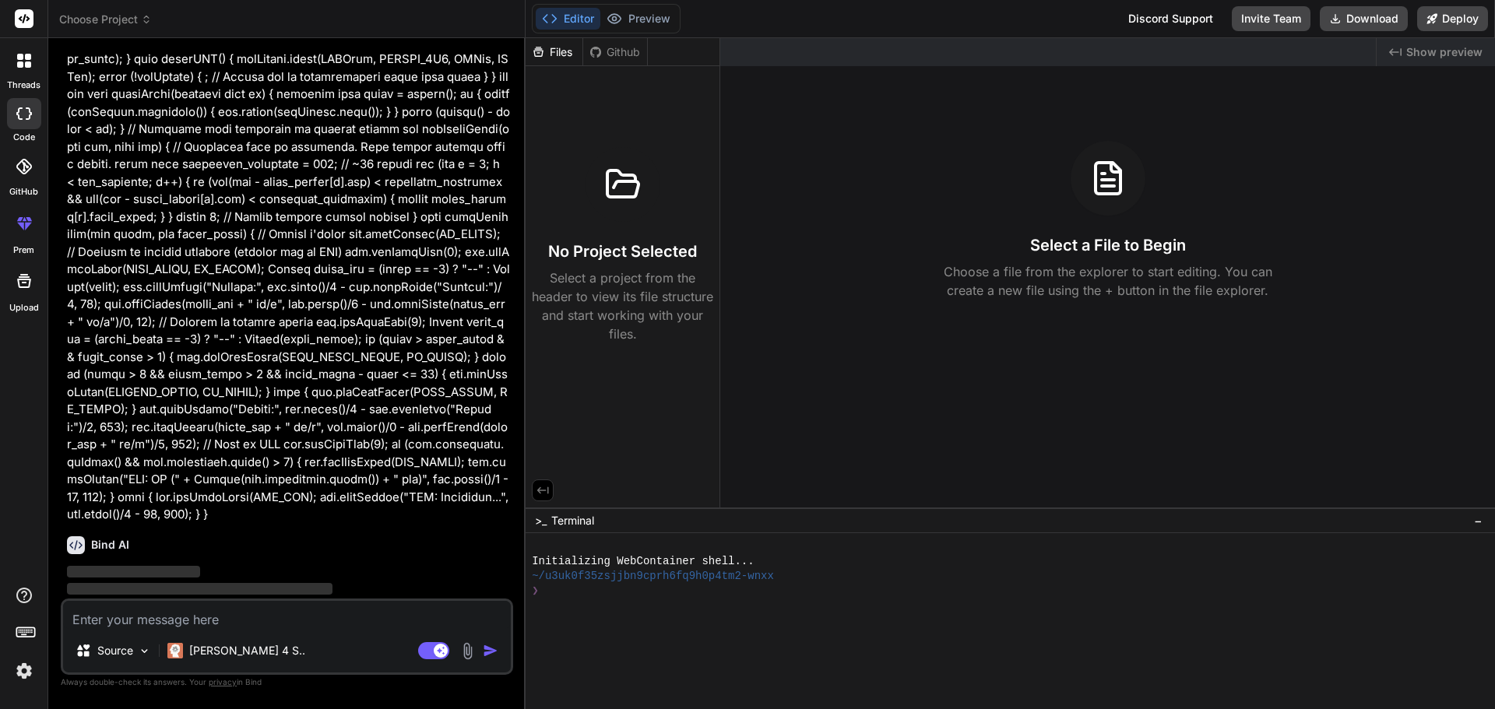
type textarea "x"
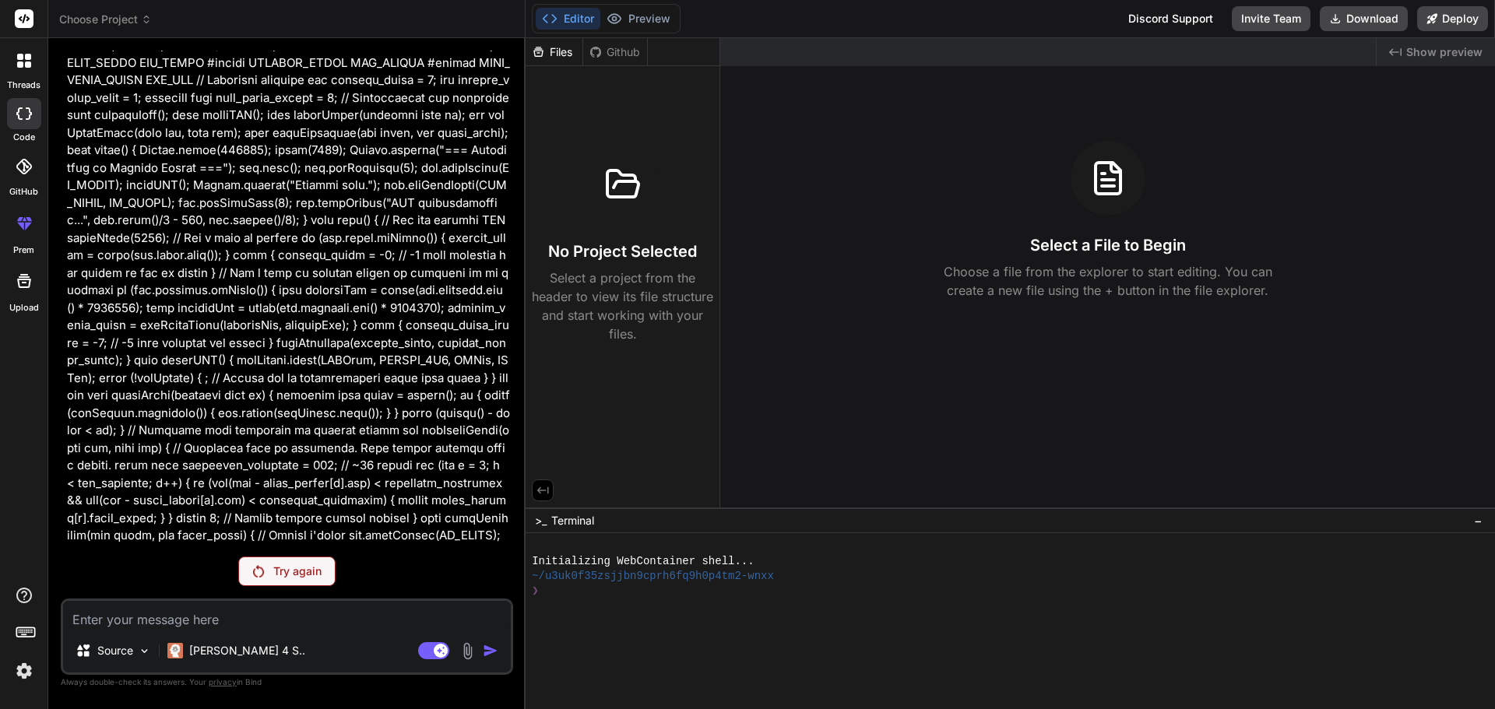
scroll to position [799, 0]
